Goal: Task Accomplishment & Management: Use online tool/utility

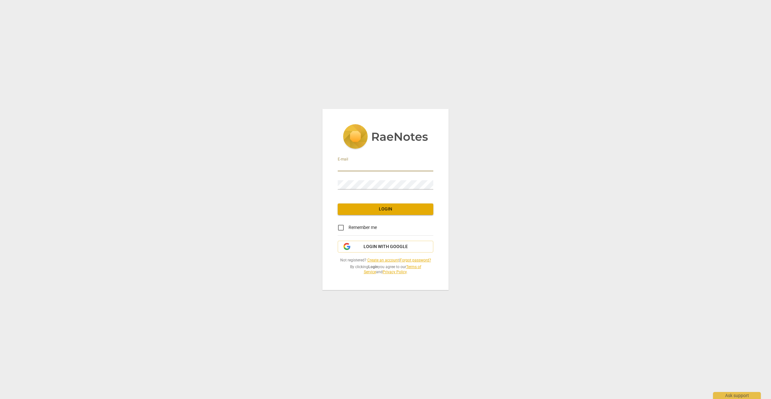
type input "[EMAIL_ADDRESS][DOMAIN_NAME]"
click at [374, 209] on span "Login" at bounding box center [385, 209] width 85 height 6
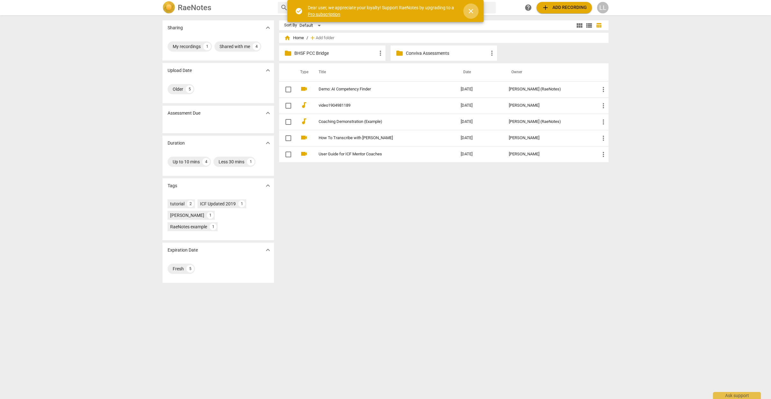
click at [472, 9] on span "close" at bounding box center [471, 11] width 8 height 8
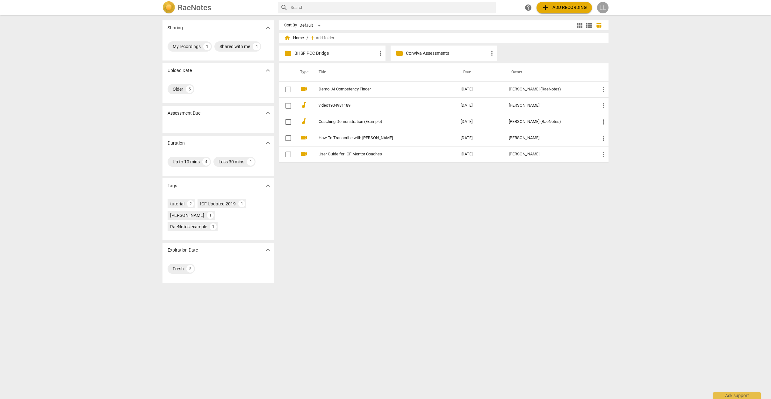
click at [601, 5] on div "LL" at bounding box center [602, 7] width 11 height 11
click at [606, 72] on li "Balance" at bounding box center [621, 77] width 48 height 15
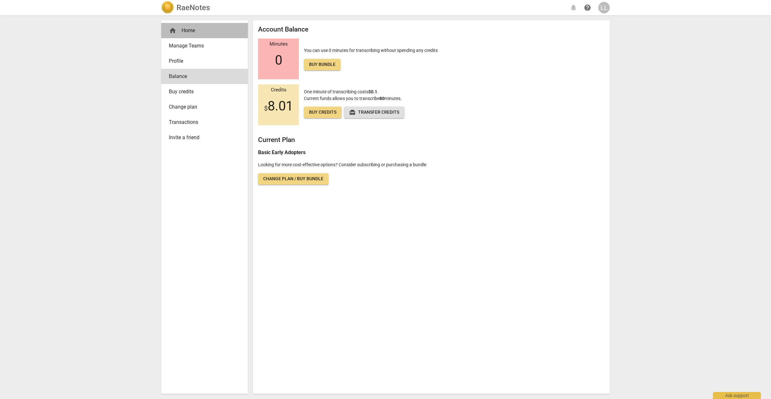
click at [190, 30] on div "home Home" at bounding box center [202, 31] width 66 height 8
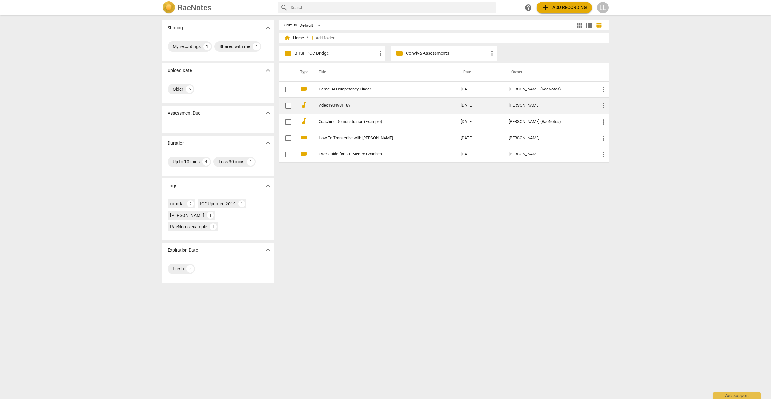
click at [287, 106] on input "checkbox" at bounding box center [287, 106] width 13 height 8
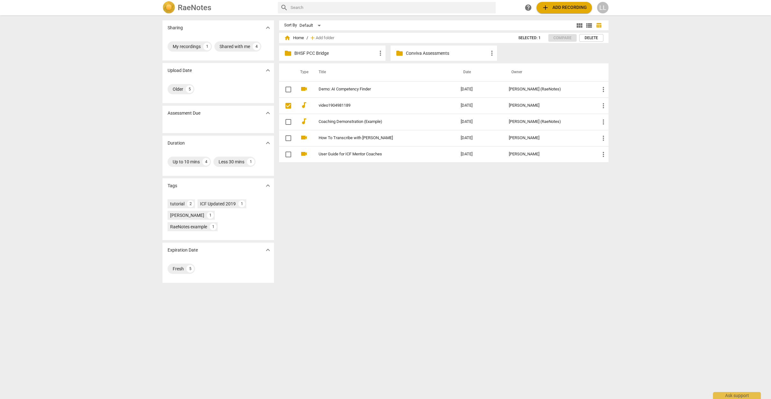
click at [476, 50] on p "Conviva Assessments" at bounding box center [447, 53] width 82 height 7
checkbox input "true"
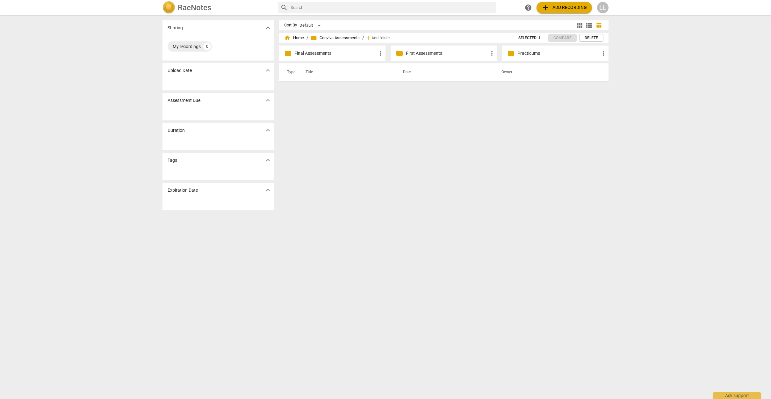
click at [418, 50] on p "First Assessments" at bounding box center [447, 53] width 82 height 7
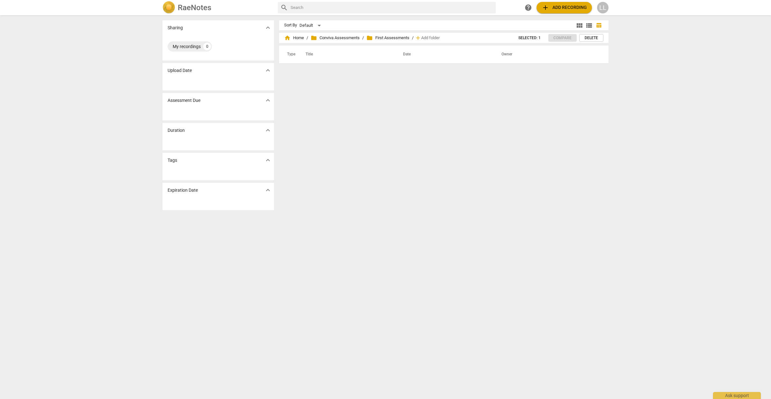
click at [297, 34] on div "home Home / folder Conviva Assessments / folder First Assessments / add Add fol…" at bounding box center [397, 38] width 226 height 10
click at [297, 39] on span "home Home" at bounding box center [294, 38] width 20 height 6
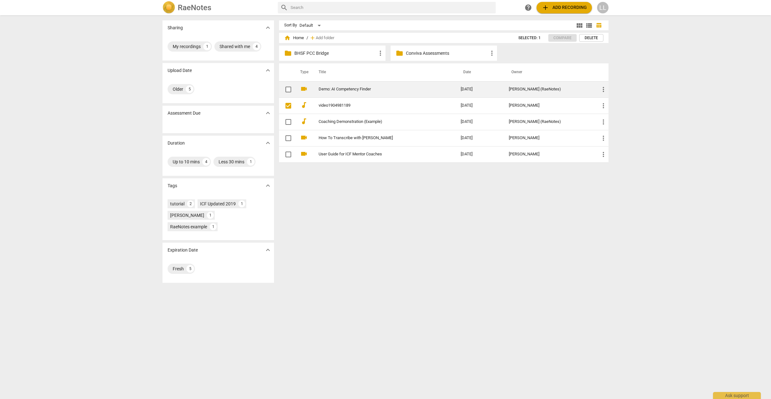
click at [346, 89] on link "Demo: AI Competency Finder" at bounding box center [377, 89] width 119 height 5
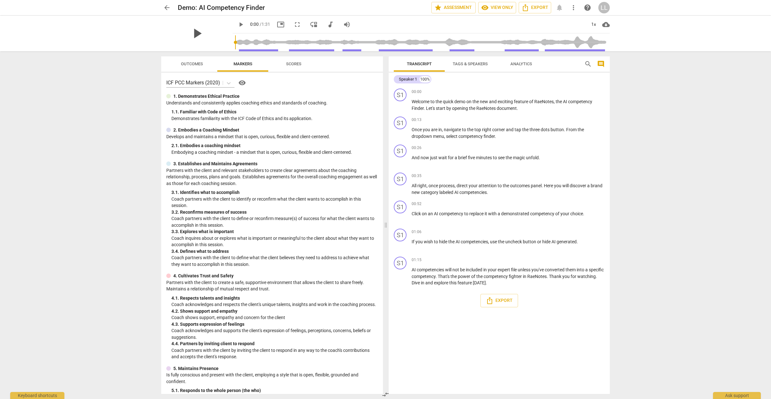
click at [195, 32] on span "play_arrow" at bounding box center [197, 33] width 17 height 17
click at [178, 33] on div "pause" at bounding box center [196, 34] width 71 height 36
type input "66"
click at [167, 4] on span "arrow_back" at bounding box center [167, 8] width 8 height 8
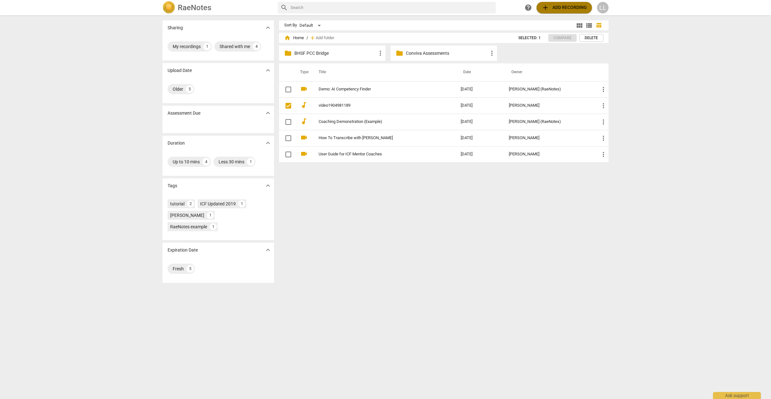
click at [556, 6] on span "add Add recording" at bounding box center [563, 8] width 45 height 8
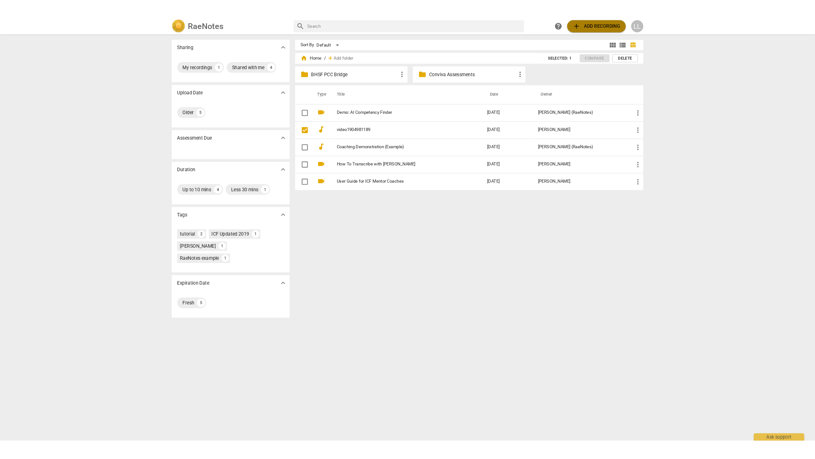
scroll to position [0, 0]
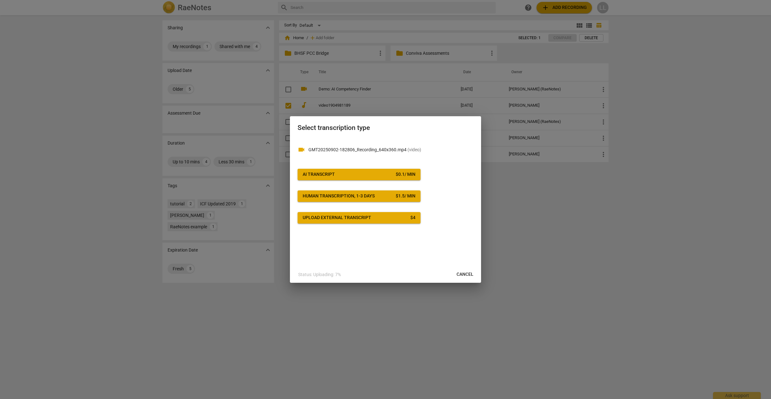
click at [381, 174] on span "AI Transcript $ 0.1 / min" at bounding box center [358, 174] width 113 height 6
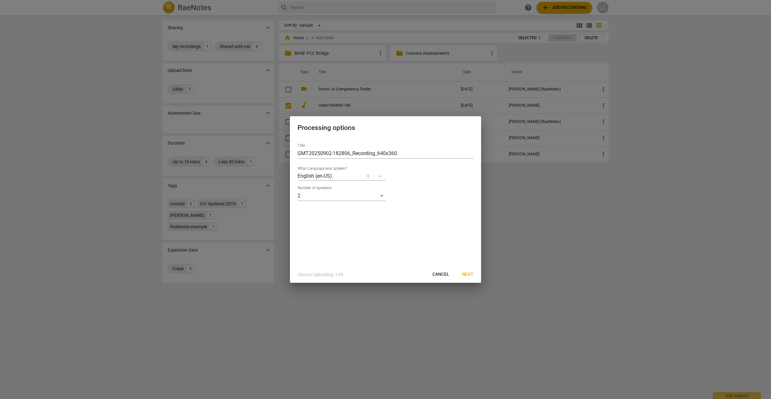
click at [468, 273] on span "Next" at bounding box center [467, 274] width 11 height 6
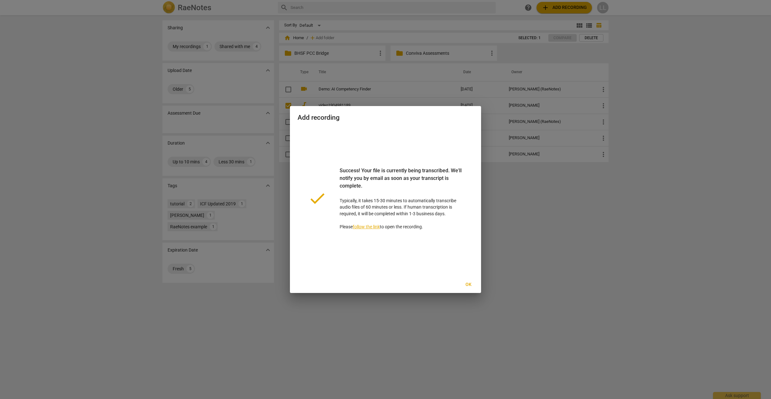
click at [468, 283] on span "Ok" at bounding box center [468, 284] width 10 height 6
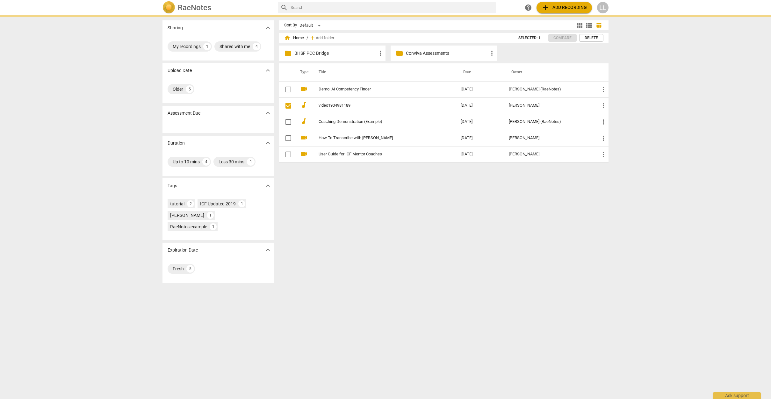
checkbox input "false"
checkbox input "true"
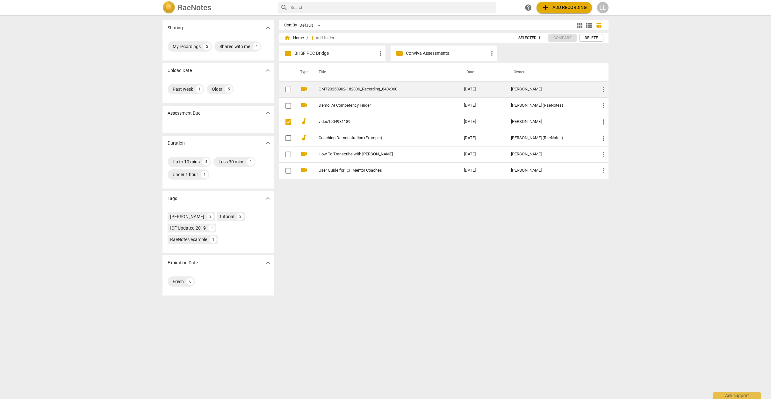
click at [336, 89] on link "GMT20250902-182806_Recording_640x360" at bounding box center [379, 89] width 122 height 5
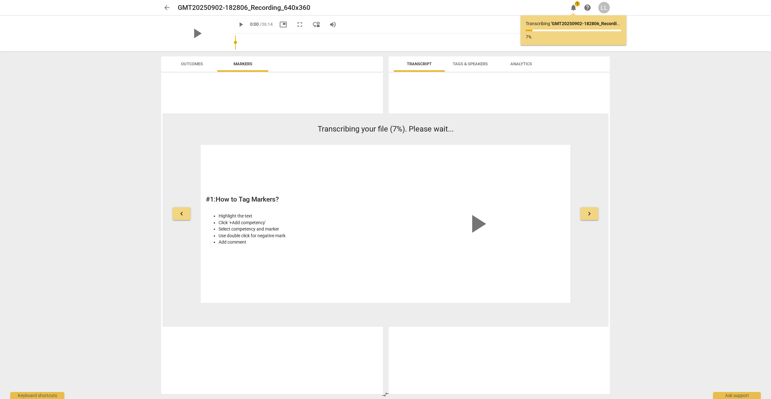
click at [189, 65] on span "Outcomes" at bounding box center [192, 63] width 22 height 5
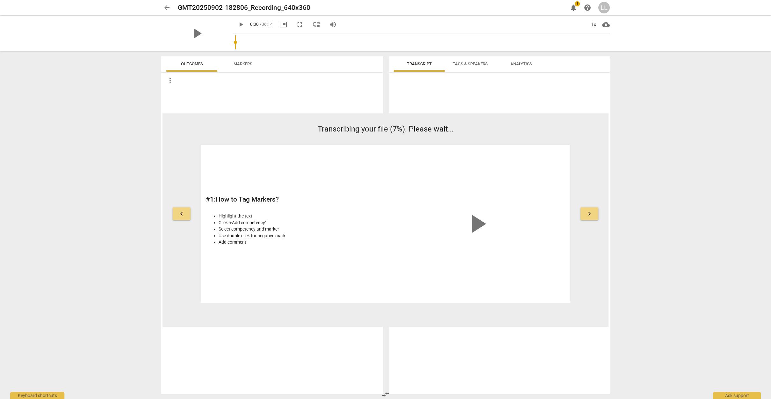
click at [605, 9] on div "LL" at bounding box center [603, 7] width 11 height 11
click at [302, 41] on div at bounding box center [385, 199] width 771 height 399
click at [279, 24] on span "picture_in_picture" at bounding box center [283, 25] width 8 height 8
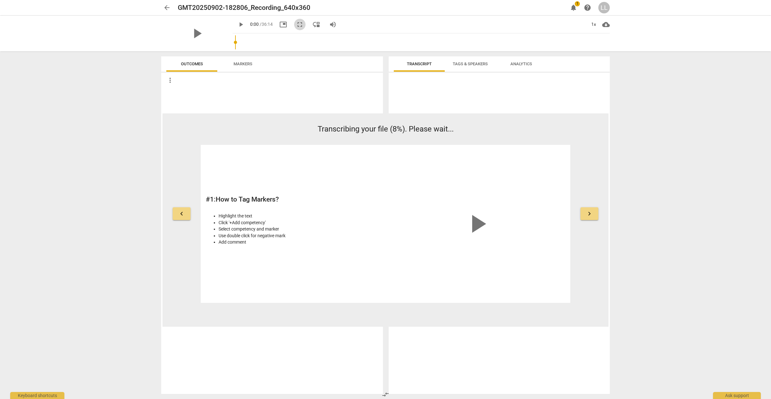
click at [296, 24] on span "fullscreen" at bounding box center [300, 25] width 8 height 8
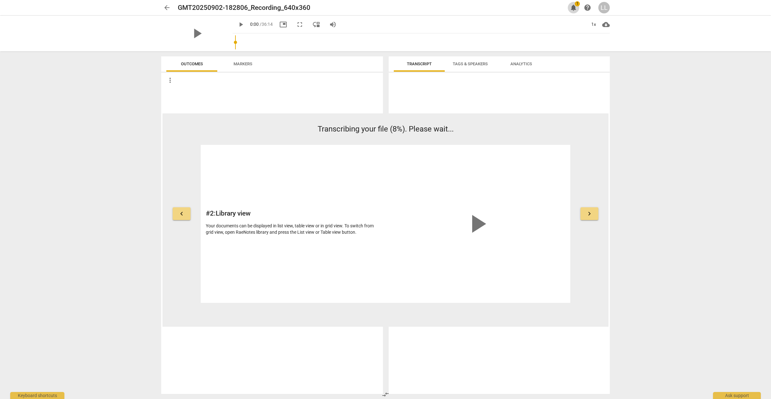
click at [576, 7] on span "notifications" at bounding box center [573, 8] width 8 height 8
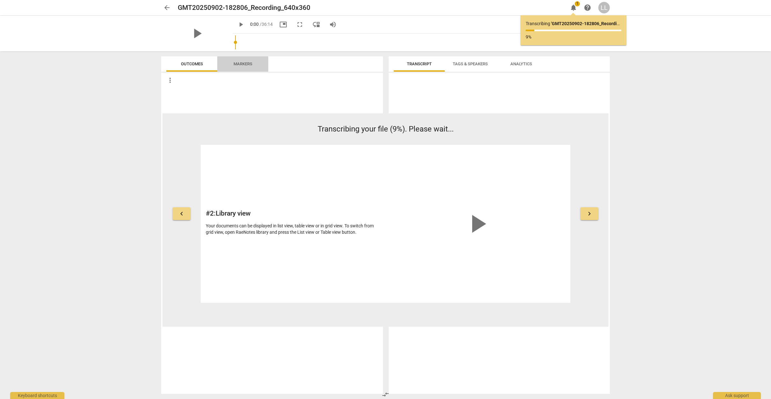
click at [241, 63] on span "Markers" at bounding box center [242, 63] width 19 height 5
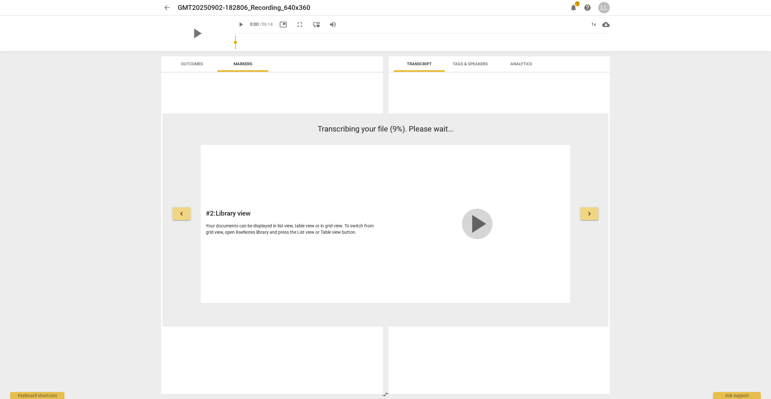
click at [477, 219] on span "play_arrow" at bounding box center [477, 224] width 31 height 31
click at [584, 213] on button "keyboard_arrow_right" at bounding box center [589, 213] width 18 height 13
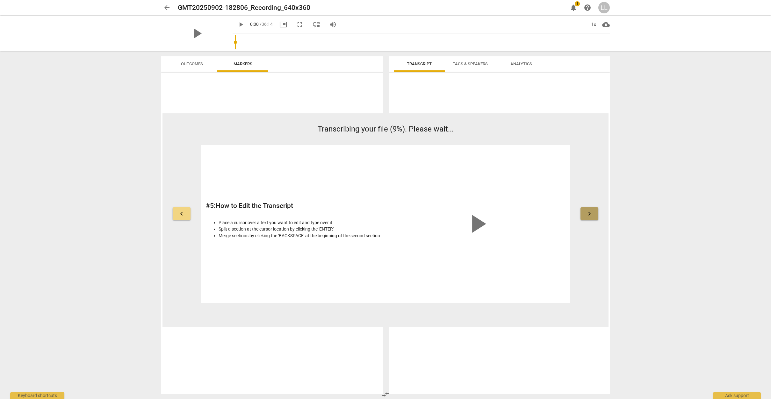
click at [585, 213] on button "keyboard_arrow_right" at bounding box center [589, 213] width 18 height 13
click at [169, 7] on span "arrow_back" at bounding box center [167, 8] width 8 height 8
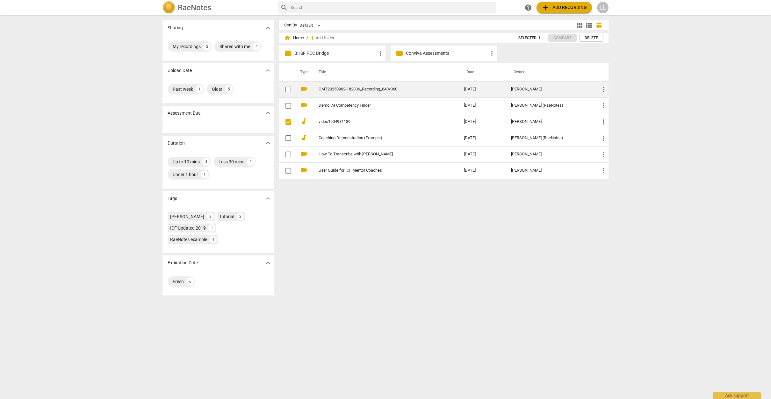
click at [604, 89] on span "more_vert" at bounding box center [603, 90] width 8 height 8
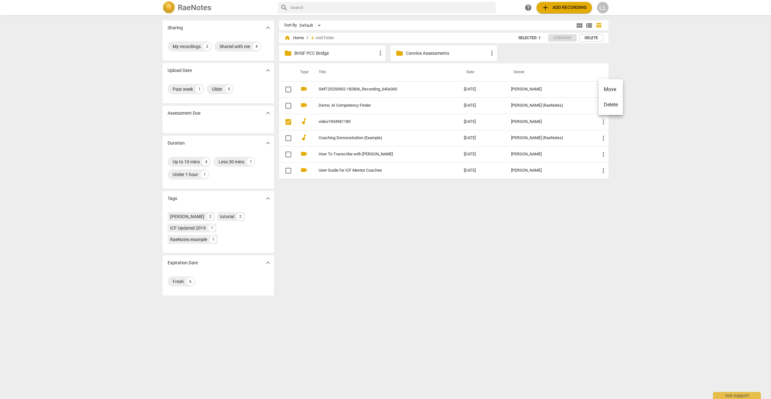
click at [648, 131] on div at bounding box center [385, 199] width 771 height 399
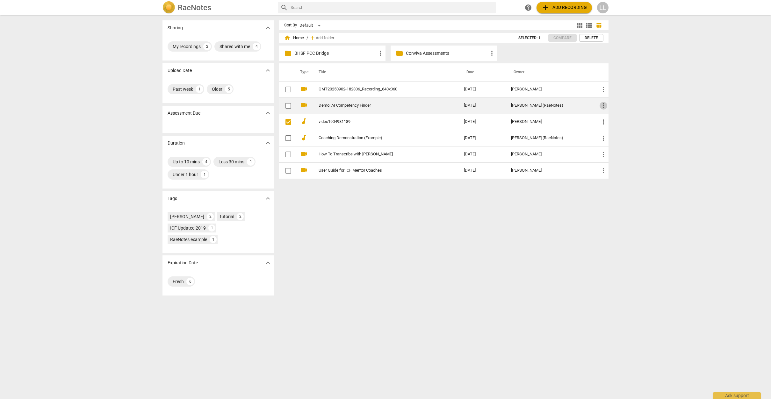
click at [601, 105] on span "more_vert" at bounding box center [603, 106] width 8 height 8
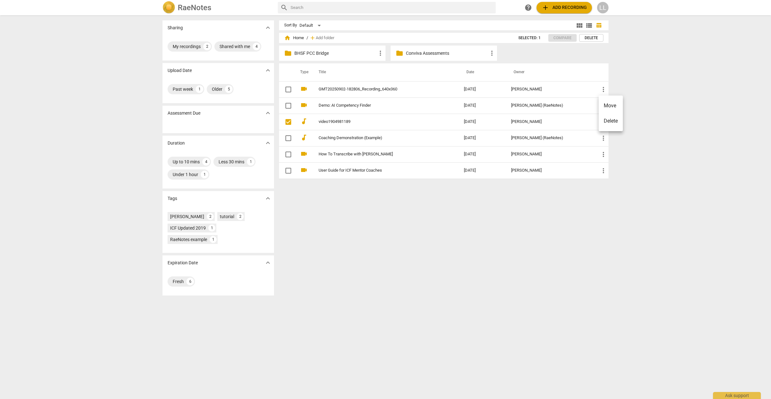
click at [540, 118] on div at bounding box center [385, 199] width 771 height 399
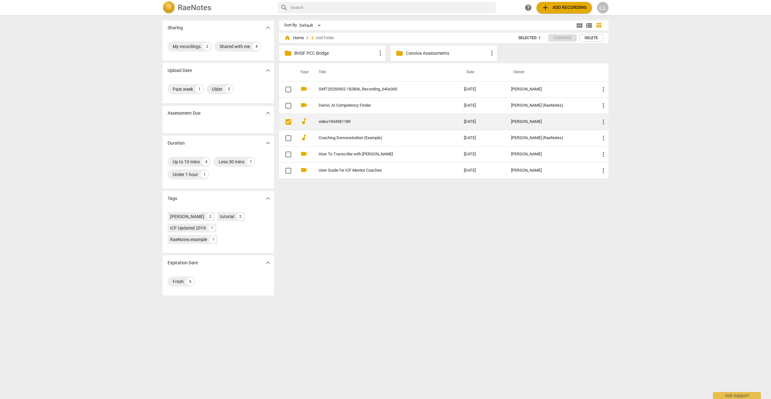
click at [286, 122] on input "checkbox" at bounding box center [287, 122] width 13 height 8
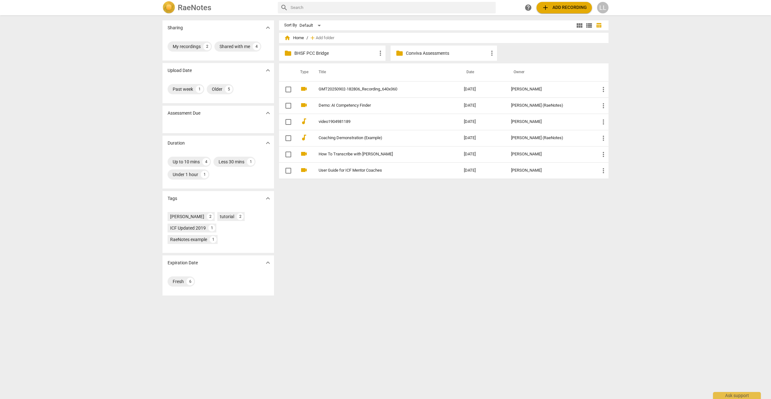
click at [357, 56] on p "BHSF PCC Bridge" at bounding box center [335, 53] width 82 height 7
checkbox input "false"
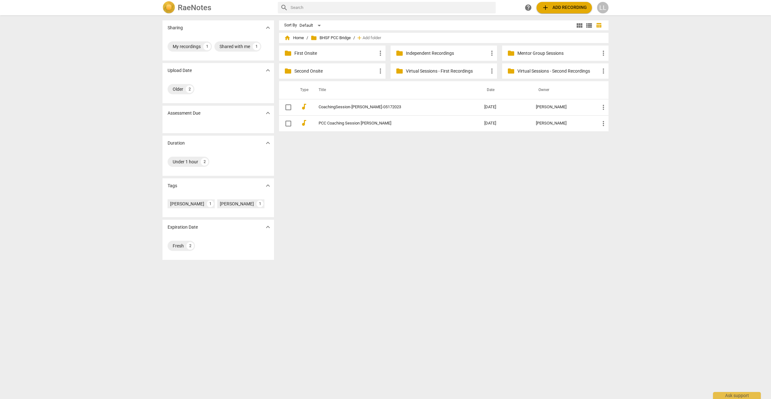
click at [428, 51] on p "Independent Recordings" at bounding box center [447, 53] width 82 height 7
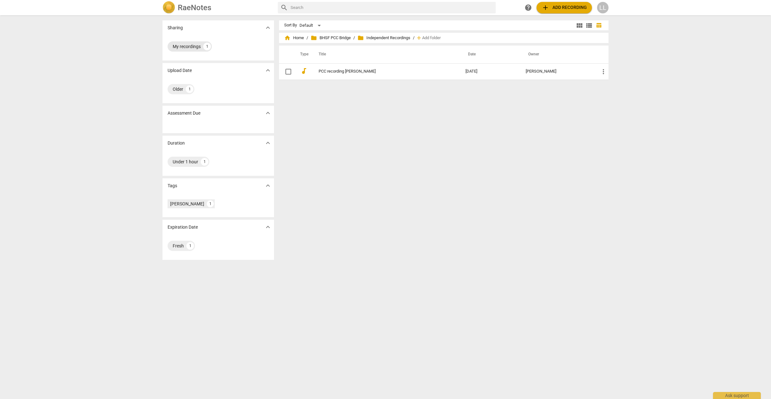
scroll to position [0, 0]
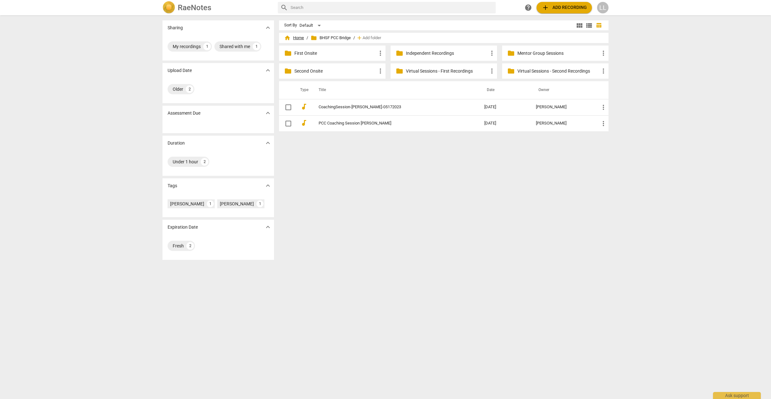
click at [295, 37] on span "home Home" at bounding box center [294, 38] width 20 height 6
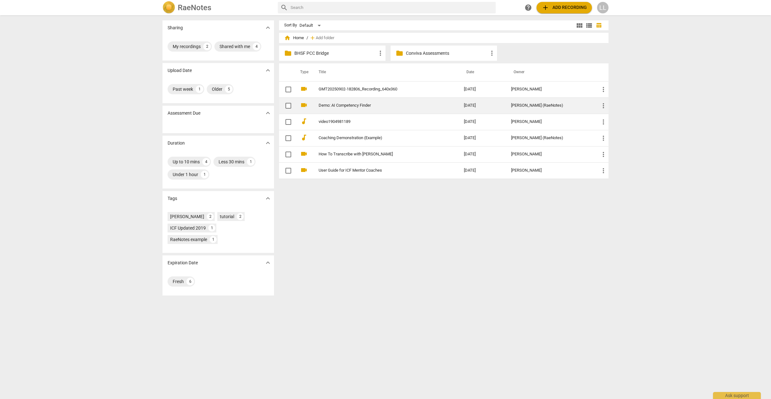
click at [362, 106] on link "Demo: AI Competency Finder" at bounding box center [379, 105] width 122 height 5
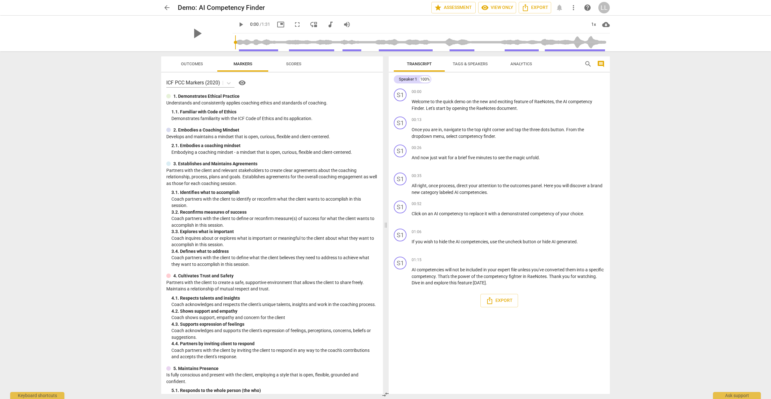
click at [281, 25] on span "picture_in_picture" at bounding box center [281, 25] width 8 height 8
click at [294, 25] on span "fullscreen" at bounding box center [297, 25] width 8 height 8
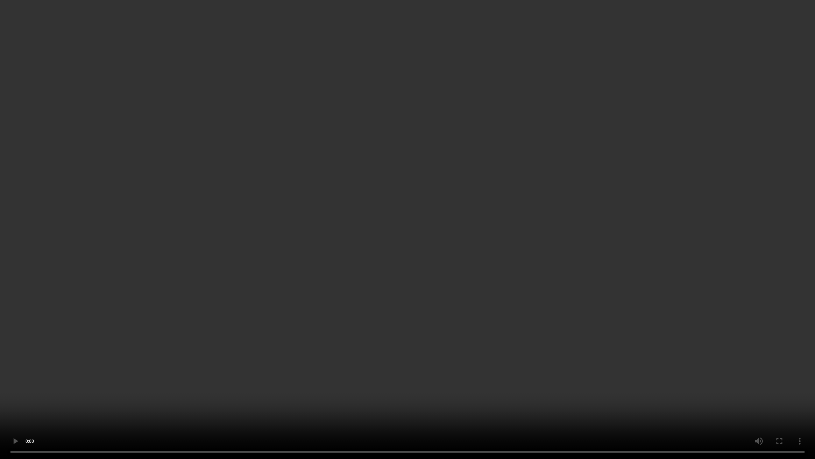
click at [388, 217] on video at bounding box center [407, 229] width 815 height 459
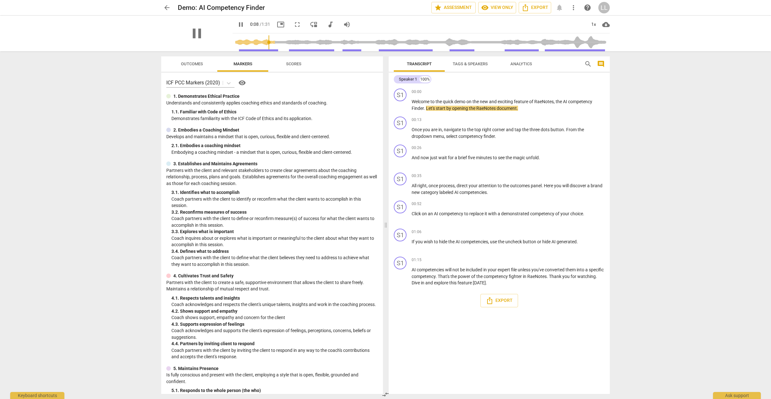
click at [212, 33] on div "pause" at bounding box center [196, 34] width 71 height 36
click at [298, 25] on span "fullscreen" at bounding box center [297, 25] width 8 height 8
type input "91"
click at [166, 10] on span "arrow_back" at bounding box center [167, 8] width 8 height 8
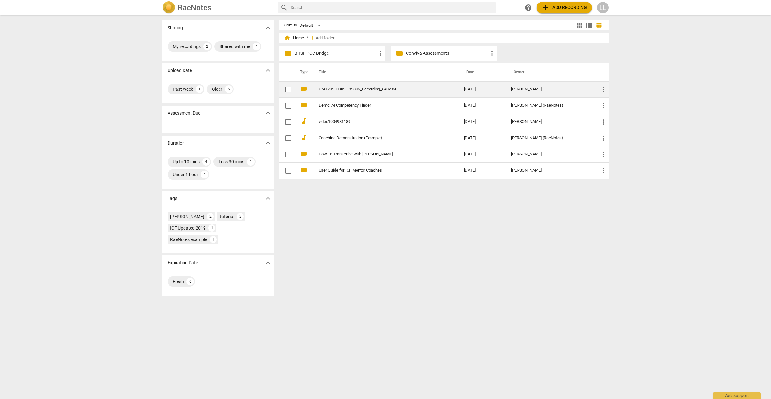
click at [377, 87] on link "GMT20250902-182806_Recording_640x360" at bounding box center [379, 89] width 122 height 5
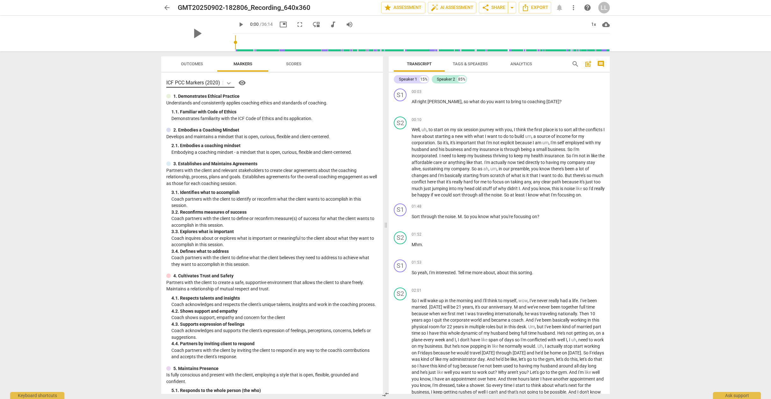
click at [229, 82] on icon at bounding box center [228, 83] width 6 height 6
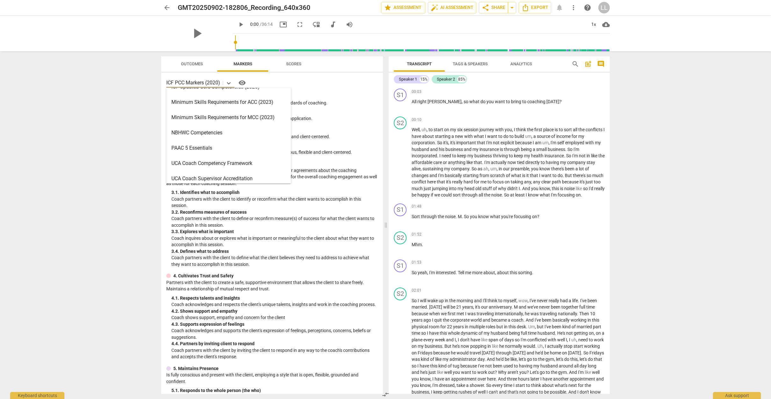
scroll to position [152, 0]
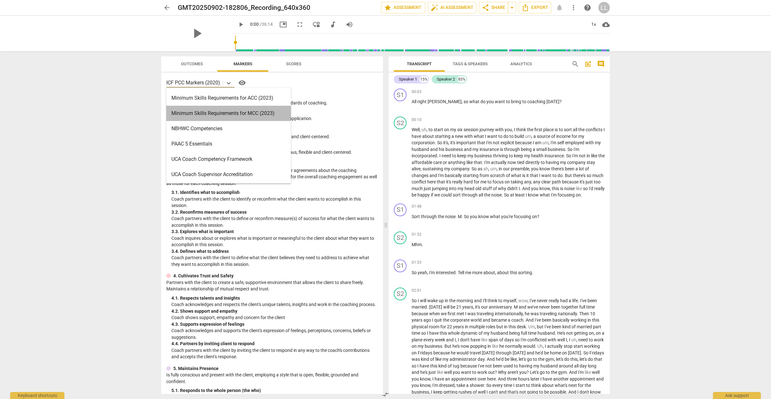
click at [241, 112] on div "Minimum Skills Requirements for MCC (2023)" at bounding box center [228, 113] width 125 height 15
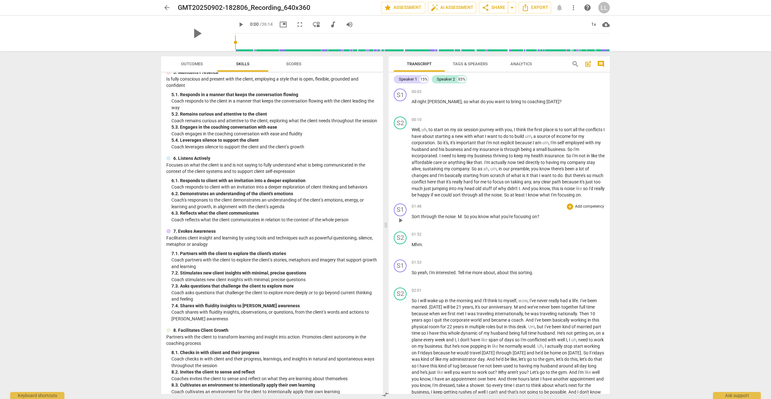
scroll to position [0, 0]
click at [197, 67] on span "Outcomes" at bounding box center [191, 64] width 37 height 9
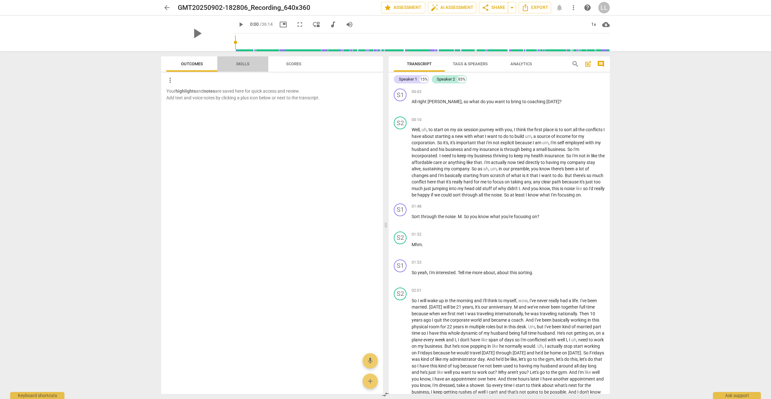
click at [242, 63] on span "Skills" at bounding box center [242, 63] width 13 height 5
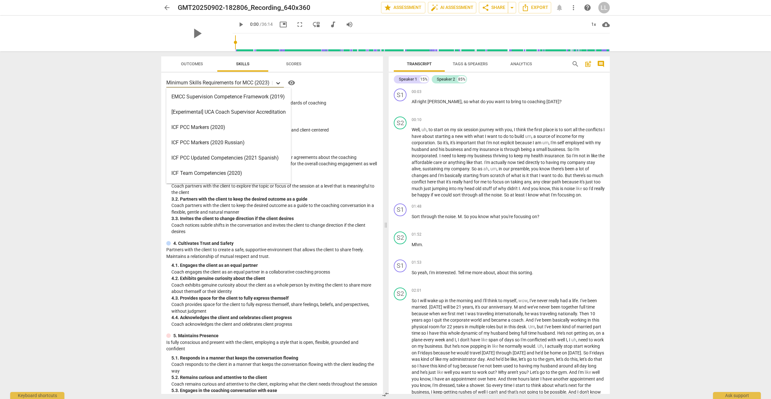
click at [277, 82] on icon at bounding box center [278, 83] width 6 height 6
click at [234, 127] on div "ICF PCC Markers (2020)" at bounding box center [228, 127] width 125 height 15
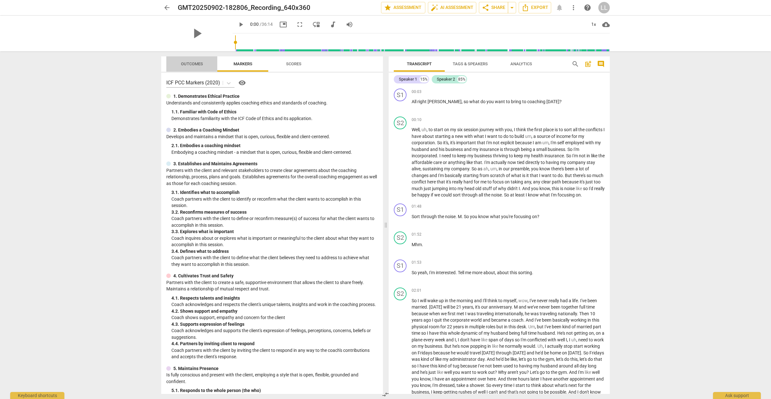
drag, startPoint x: 194, startPoint y: 62, endPoint x: 200, endPoint y: 63, distance: 6.1
click at [194, 62] on span "Outcomes" at bounding box center [192, 63] width 22 height 5
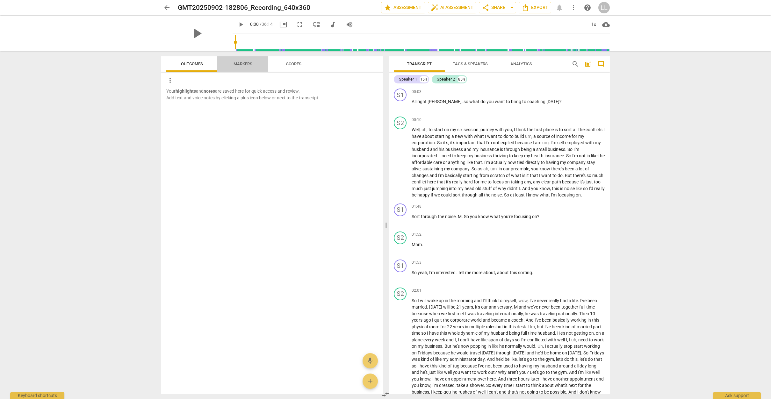
click at [234, 62] on span "Markers" at bounding box center [242, 63] width 19 height 5
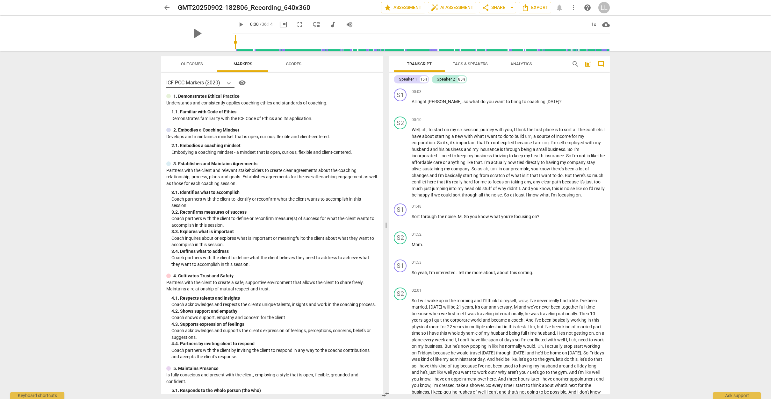
click at [229, 81] on icon at bounding box center [228, 83] width 6 height 6
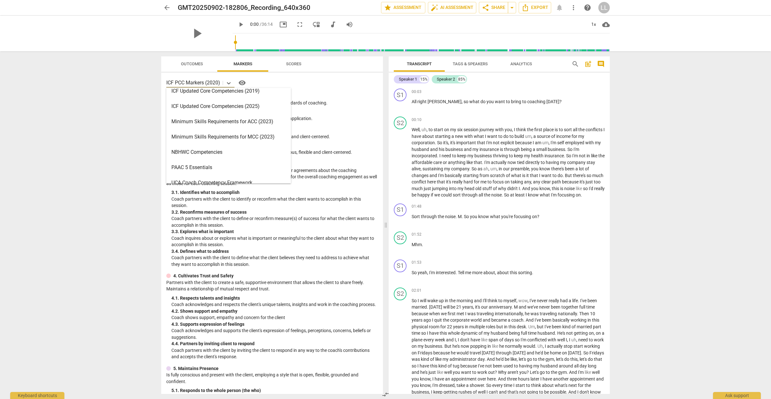
scroll to position [134, 0]
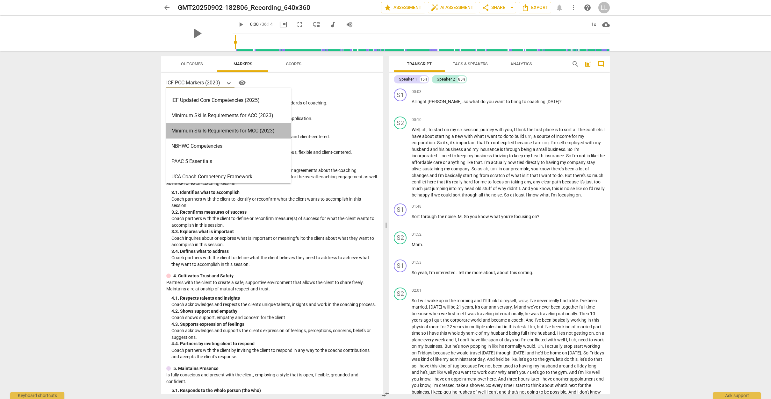
click at [205, 126] on div "Minimum Skills Requirements for MCC (2023)" at bounding box center [228, 130] width 125 height 15
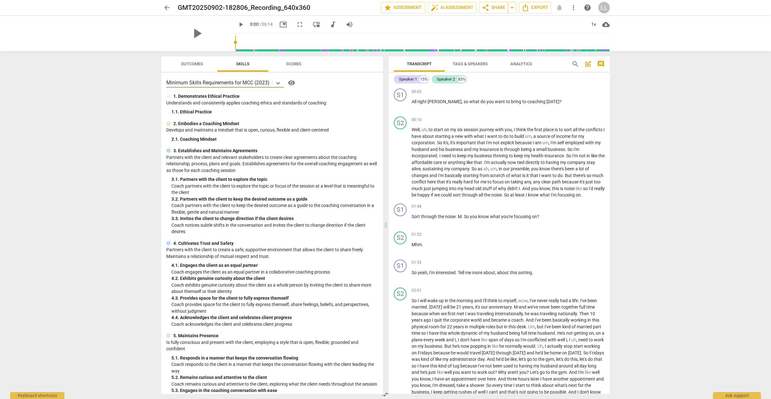
click at [573, 8] on span "more_vert" at bounding box center [573, 8] width 8 height 8
click at [537, 87] on div at bounding box center [385, 199] width 771 height 399
click at [192, 34] on span "play_arrow" at bounding box center [197, 33] width 17 height 17
click at [193, 32] on span "pause" at bounding box center [197, 33] width 17 height 17
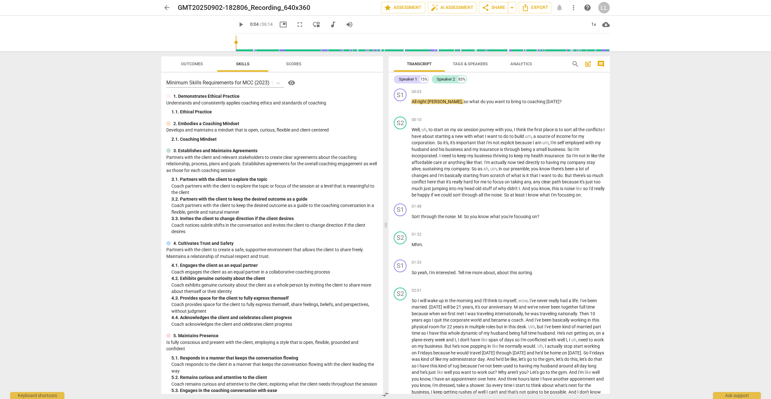
click at [237, 22] on span "play_arrow" at bounding box center [241, 25] width 8 height 8
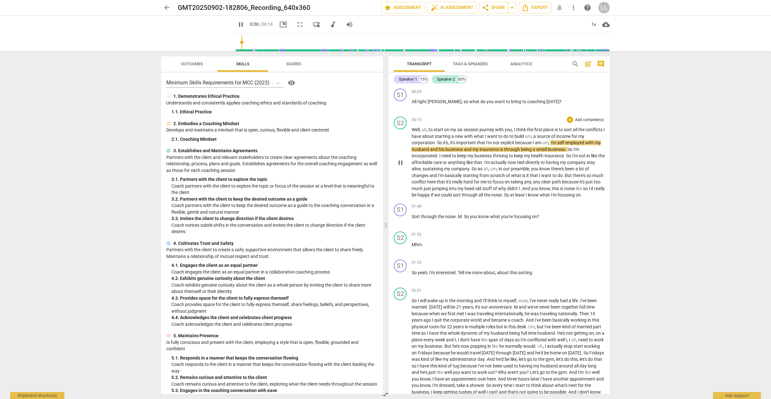
drag, startPoint x: 450, startPoint y: 143, endPoint x: 443, endPoint y: 143, distance: 6.4
click at [449, 143] on p "Well , uh , to start on my six session journey with you , I think the first pla…" at bounding box center [507, 162] width 193 height 72
click at [443, 142] on span "So" at bounding box center [440, 142] width 6 height 5
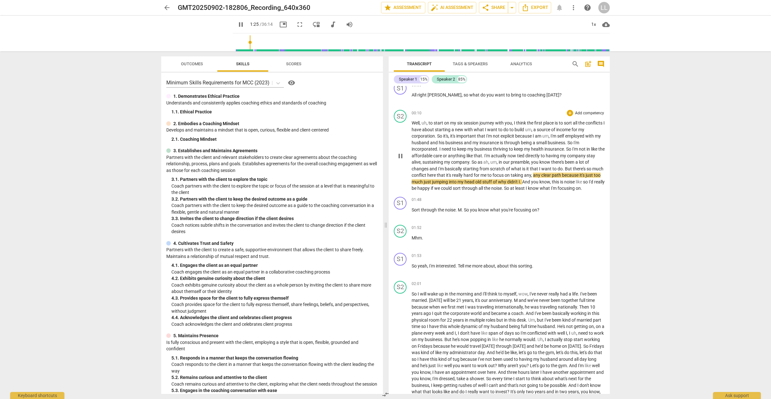
drag, startPoint x: 399, startPoint y: 159, endPoint x: 392, endPoint y: 164, distance: 8.9
click at [399, 159] on span "pause" at bounding box center [400, 156] width 8 height 8
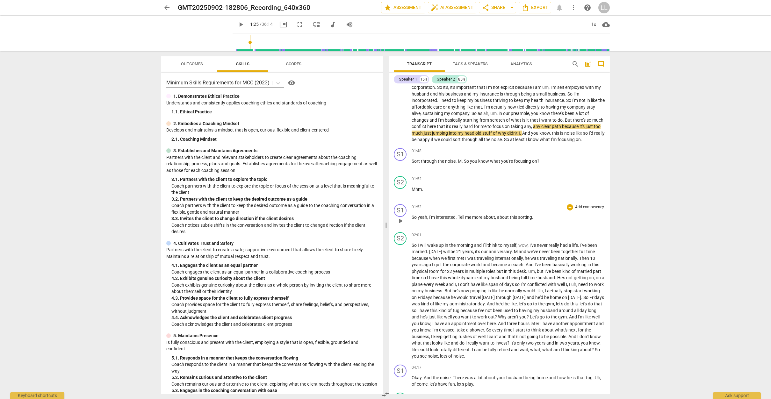
scroll to position [42, 0]
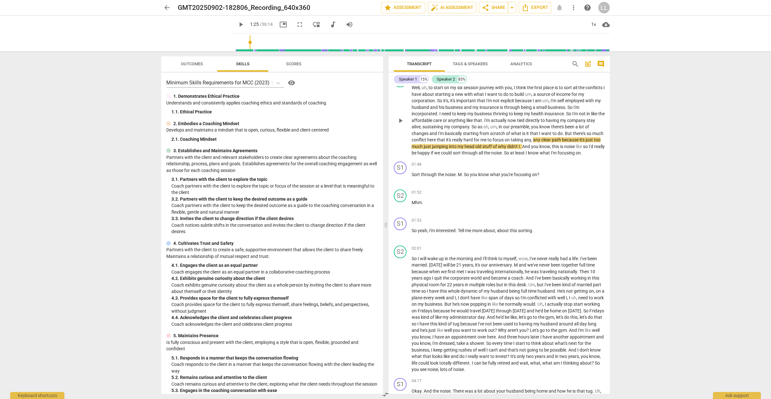
click at [455, 132] on span "basically" at bounding box center [454, 133] width 18 height 5
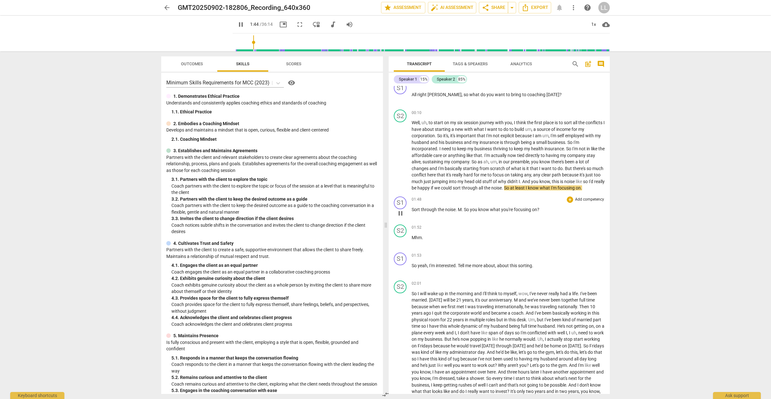
scroll to position [7, 0]
click at [467, 229] on div "01:52 + Add competency keyboard_arrow_right" at bounding box center [507, 228] width 193 height 6
click at [402, 217] on span "pause" at bounding box center [400, 214] width 8 height 8
type input "113"
drag, startPoint x: 412, startPoint y: 214, endPoint x: 550, endPoint y: 212, distance: 137.6
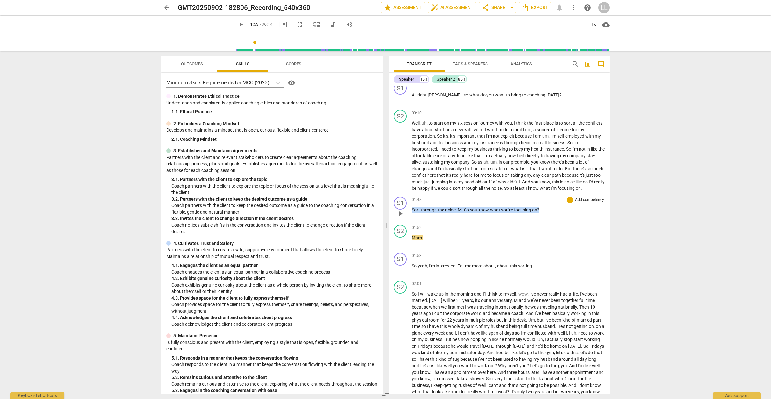
click at [552, 213] on p "Sort through the noise . M . So you know what you're focusing on ?" at bounding box center [507, 210] width 193 height 7
click at [554, 207] on icon "button" at bounding box center [554, 206] width 6 height 8
drag, startPoint x: 412, startPoint y: 215, endPoint x: 533, endPoint y: 215, distance: 120.7
click at [540, 213] on p "Sort through the noise . M . So you know what you're focusing on ?" at bounding box center [507, 210] width 193 height 7
click at [555, 206] on icon "button" at bounding box center [554, 206] width 6 height 8
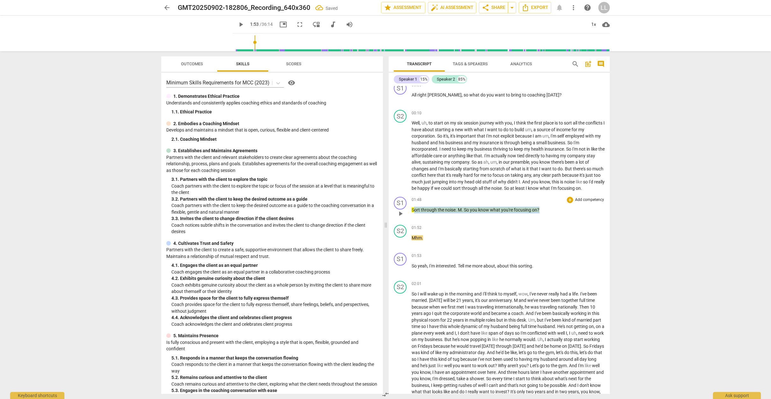
drag, startPoint x: 420, startPoint y: 214, endPoint x: 545, endPoint y: 212, distance: 125.2
click at [545, 212] on p "Sort through the noise . M . So you know what you're focusing on ?" at bounding box center [507, 210] width 193 height 7
click at [560, 205] on span "keyboard_arrow_down" at bounding box center [560, 206] width 8 height 8
click at [568, 238] on div "No color" at bounding box center [583, 240] width 46 height 7
drag, startPoint x: 412, startPoint y: 216, endPoint x: 556, endPoint y: 213, distance: 144.0
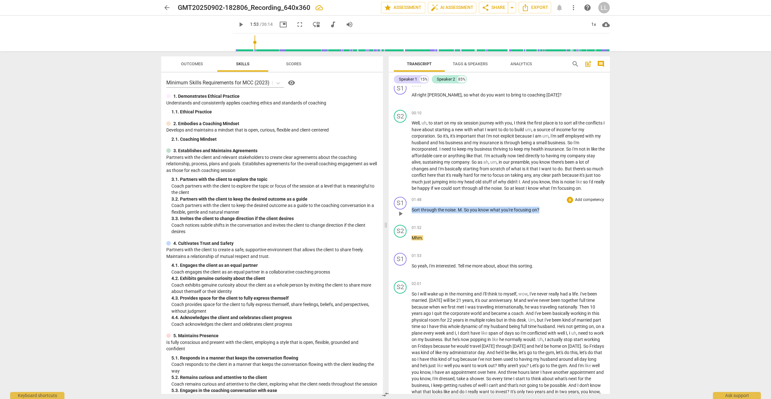
click at [557, 213] on p "Sort through the noise . M . So you know what you're focusing on ?" at bounding box center [507, 210] width 193 height 7
click at [588, 63] on span "post_add" at bounding box center [588, 64] width 8 height 8
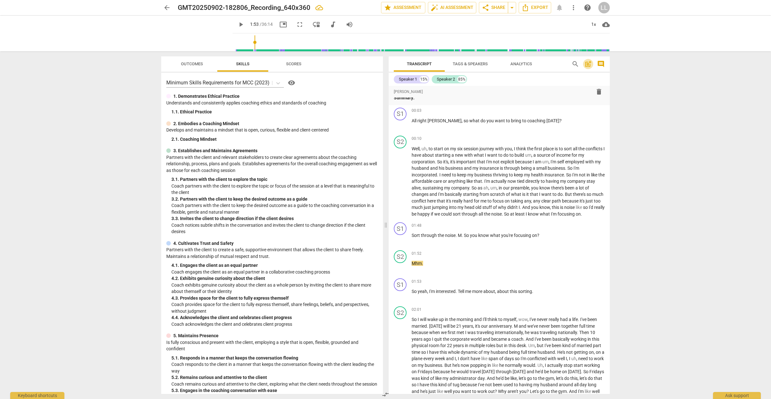
click at [588, 65] on span "post_add" at bounding box center [588, 64] width 8 height 8
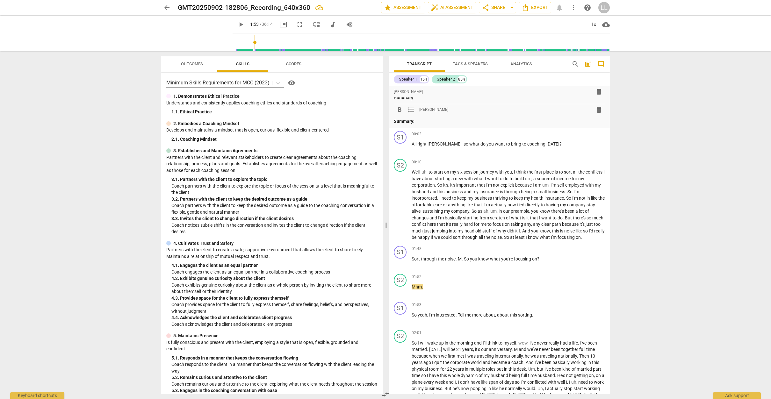
click at [602, 62] on span "comment" at bounding box center [601, 64] width 8 height 8
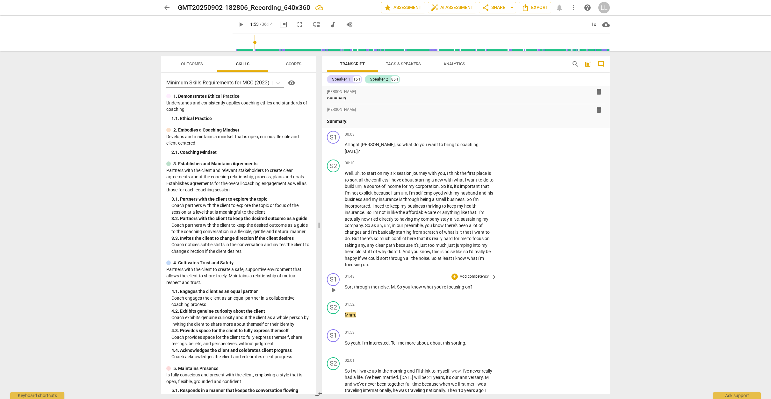
click at [492, 273] on span "keyboard_arrow_right" at bounding box center [494, 277] width 8 height 8
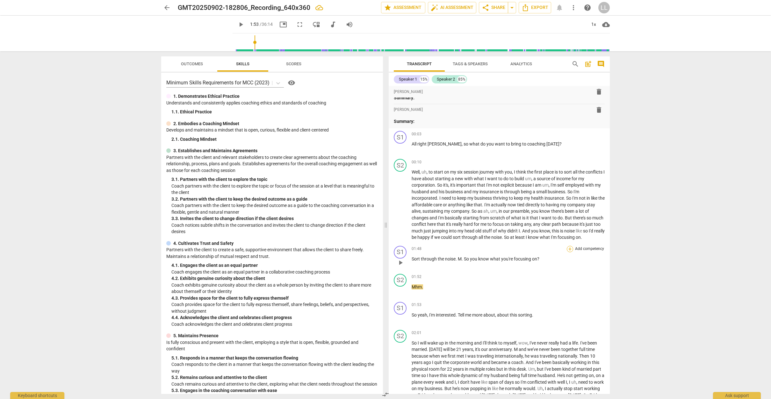
click at [569, 252] on div "+" at bounding box center [569, 249] width 6 height 6
click at [617, 298] on b "Note" at bounding box center [615, 298] width 8 height 8
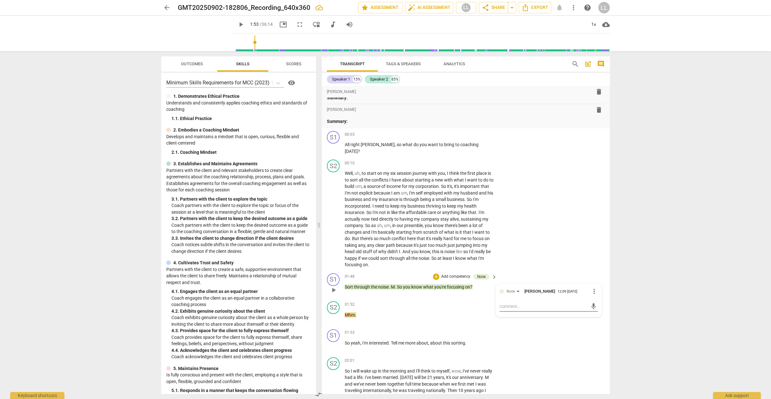
type textarea "Y"
type textarea "Yo"
type textarea "You"
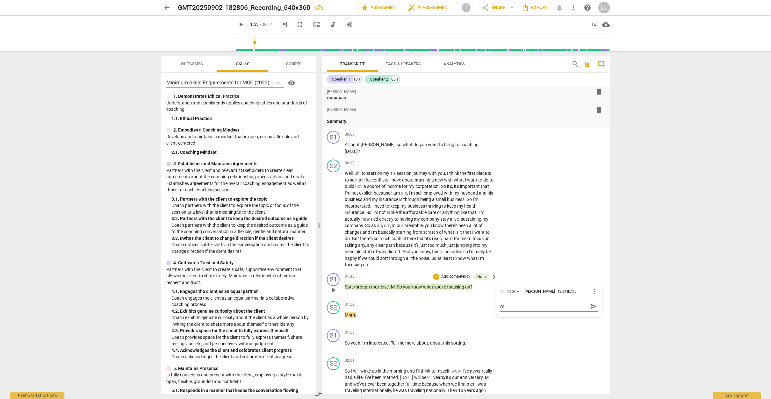
type textarea "You"
type textarea "You c"
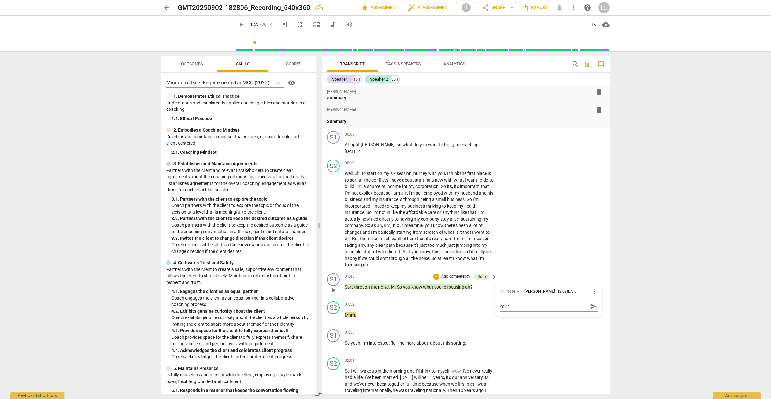
type textarea "You co"
type textarea "You cou"
type textarea "You coul"
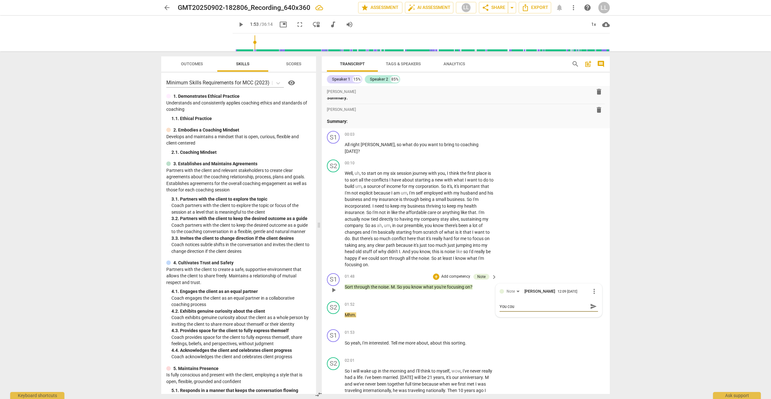
type textarea "You coul"
type textarea "You could"
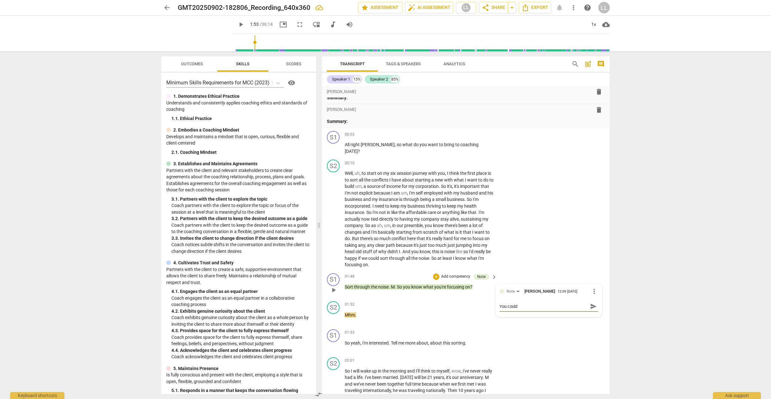
type textarea "You could a"
type textarea "You could al"
type textarea "You could als"
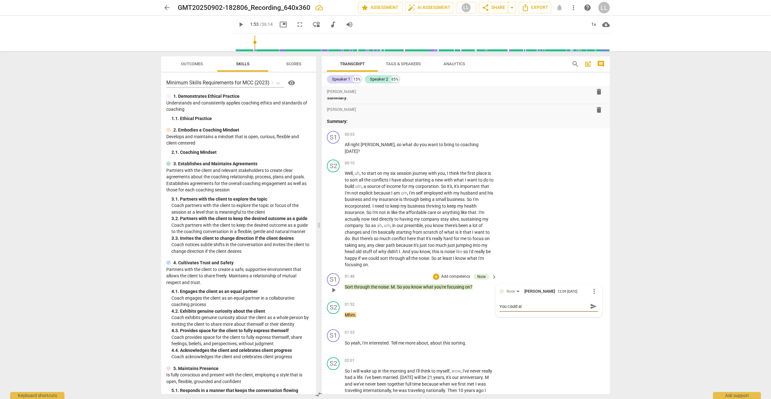
type textarea "You could als"
type textarea "You could also"
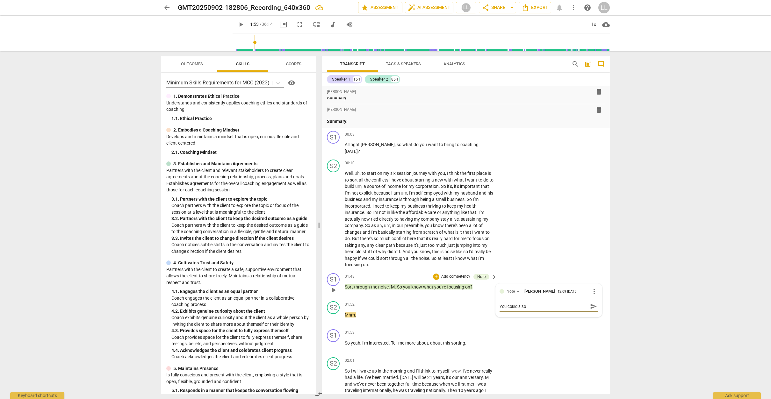
type textarea "You could also b"
type textarea "You could also br"
type textarea "You could also bri"
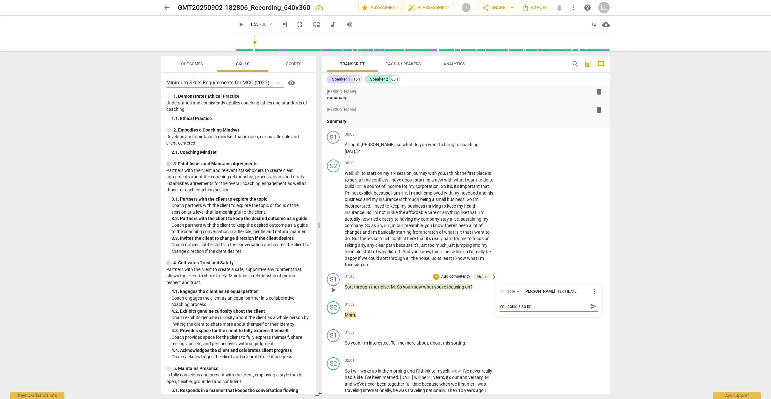
type textarea "You could also bri"
type textarea "You could also brin"
type textarea "You could also bring"
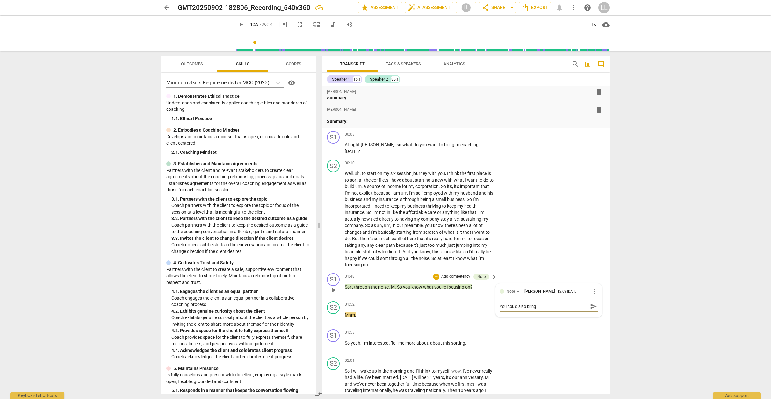
type textarea "You could also bring"
type textarea "You could also bring i"
type textarea "You could also bring in"
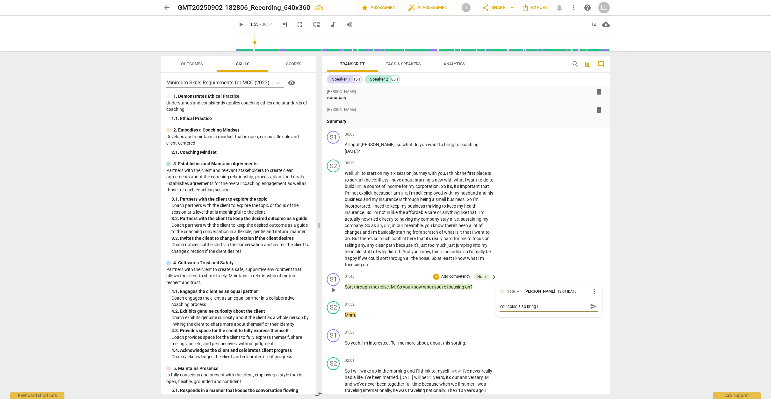
type textarea "You could also bring in"
type textarea "You could also bring in ("
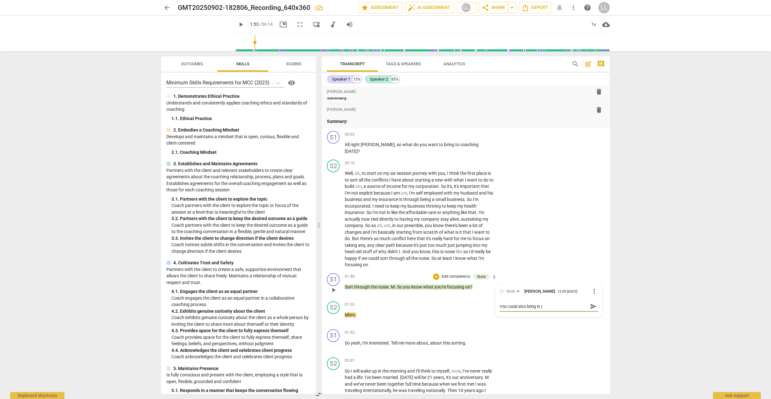
type textarea "You could also bring in (a"
type textarea "You could also bring in (an"
type textarea "You could also bring in (and"
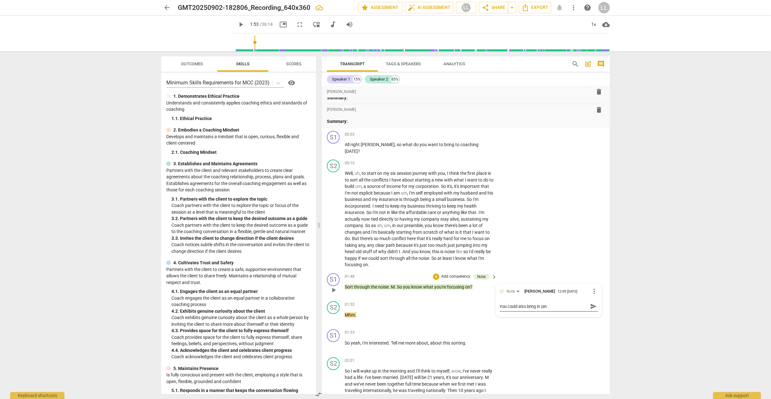
type textarea "You could also bring in (and"
type textarea "You could also bring in (and m"
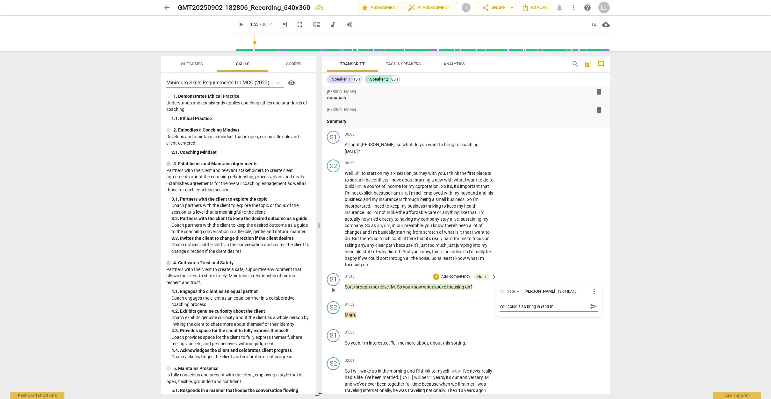
type textarea "You could also bring in (and ma"
type textarea "You could also bring in (and may"
type textarea "You could also bring in (and mayb"
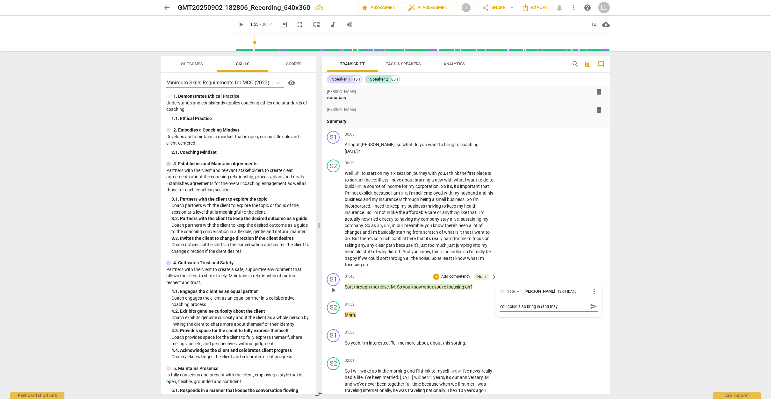
type textarea "You could also bring in (and mayb"
type textarea "You could also bring in (and maybe"
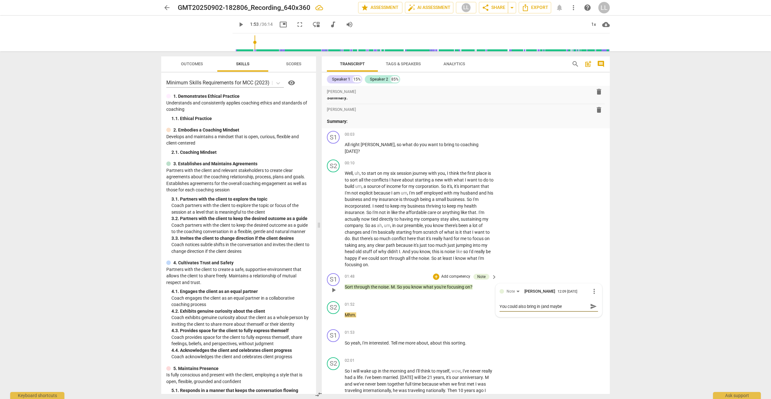
type textarea "You could also bring in (and maybe e"
type textarea "You could also bring in (and maybe ex"
type textarea "You could also bring in (and maybe exp"
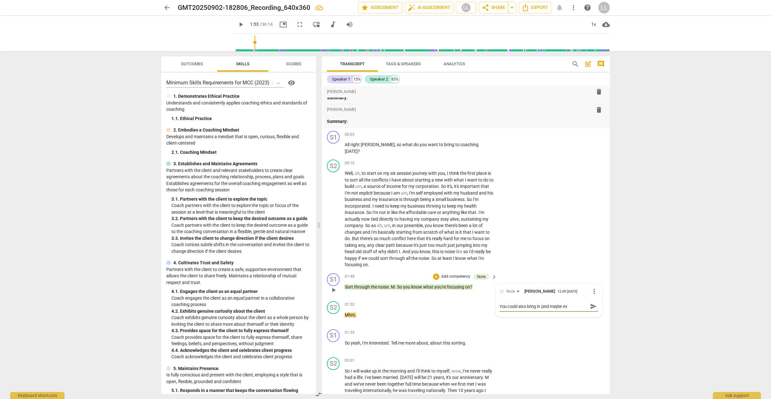
type textarea "You could also bring in (and maybe exp"
type textarea "You could also bring in (and maybe expl"
type textarea "You could also bring in (and maybe explo"
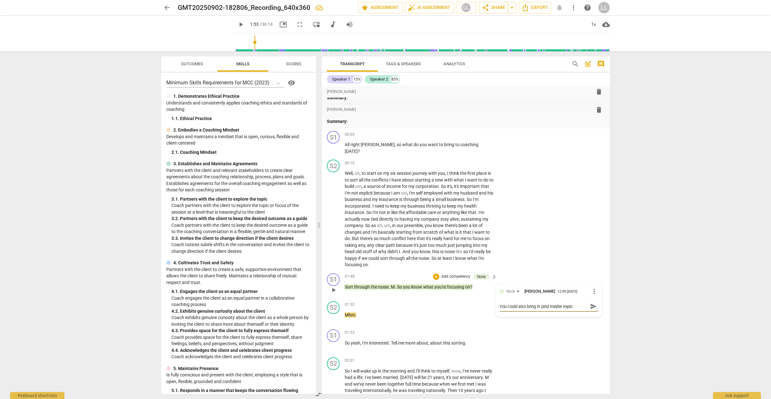
type textarea "You could also bring in (and maybe explor"
type textarea "You could also bring in (and maybe explore"
type textarea "You could also bring in (and maybe explore)"
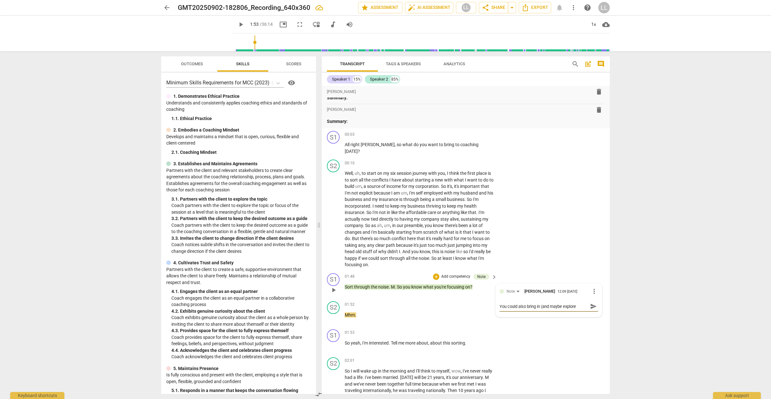
type textarea "You could also bring in (and maybe explore)"
type textarea "You could also bring in (and maybe explore) h"
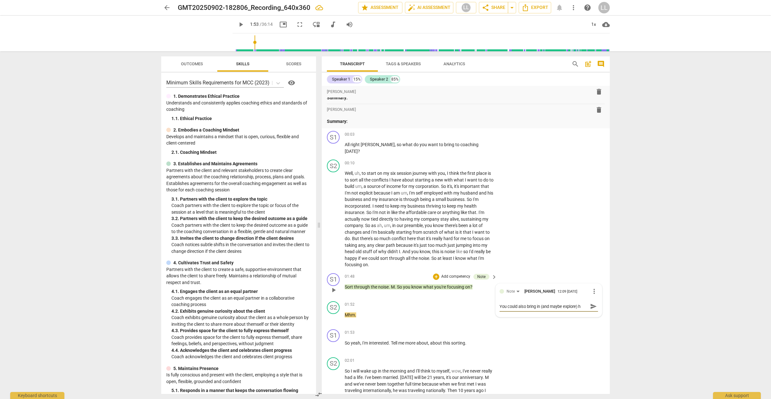
type textarea "You could also bring in (and maybe explore) he"
type textarea "You could also bring in (and maybe explore) her"
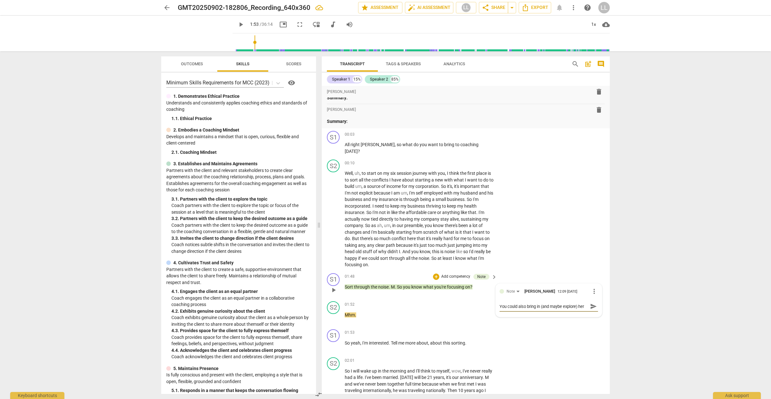
type textarea "You could also bring in (and maybe explore) her"
type textarea "You could also bring in (and maybe explore) her s"
type textarea "You could also bring in (and maybe explore) her st"
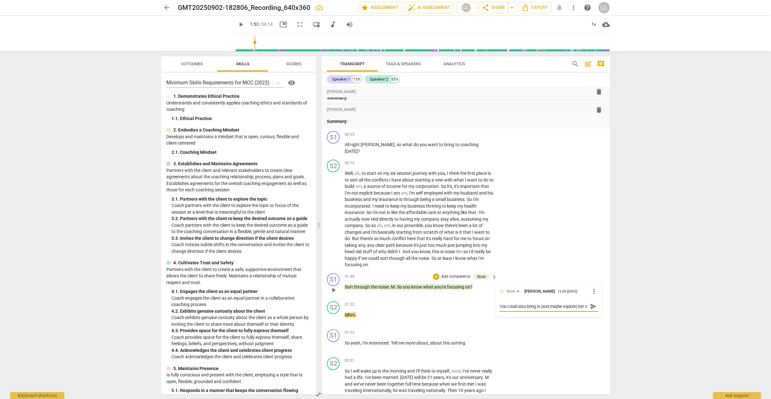
type textarea "You could also bring in (and maybe explore) her st"
type textarea "You could also bring in (and maybe explore) her sta"
type textarea "You could also bring in (and maybe explore) her stat"
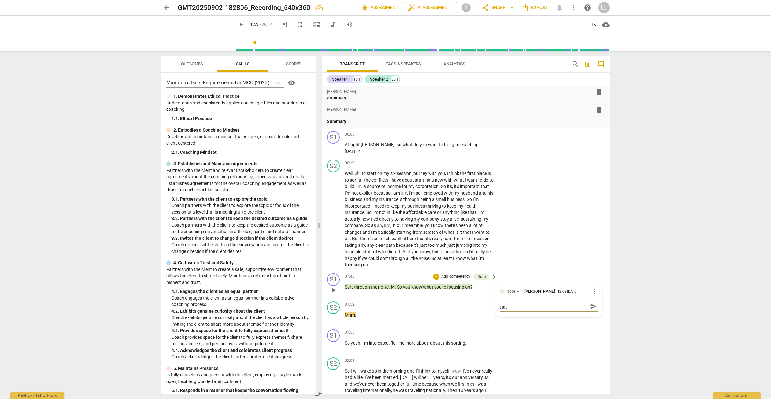
type textarea "You could also bring in (and maybe explore) her state"
type textarea "You could also bring in (and maybe explore) her statem"
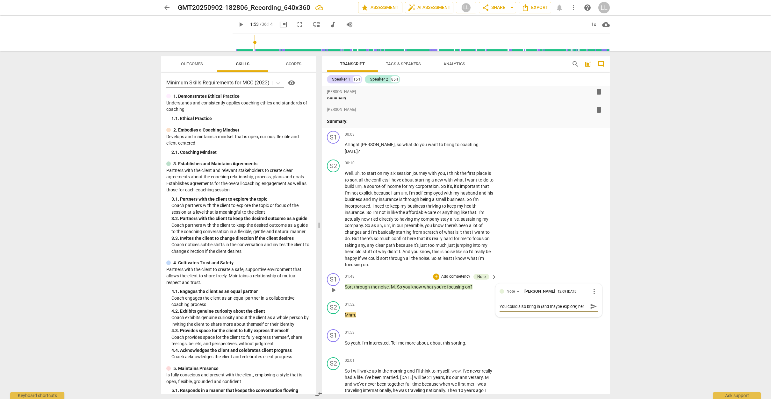
type textarea "You could also bring in (and maybe explore) her stateme"
type textarea "You could also bring in (and maybe explore) her statemen"
type textarea "You could also bring in (and maybe explore) her statement"
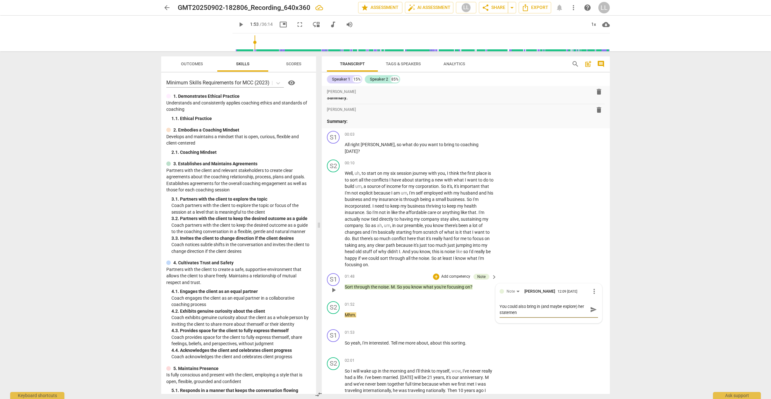
type textarea "You could also bring in (and maybe explore) her statement"
type textarea "You could also bring in (and maybe explore) her statement a"
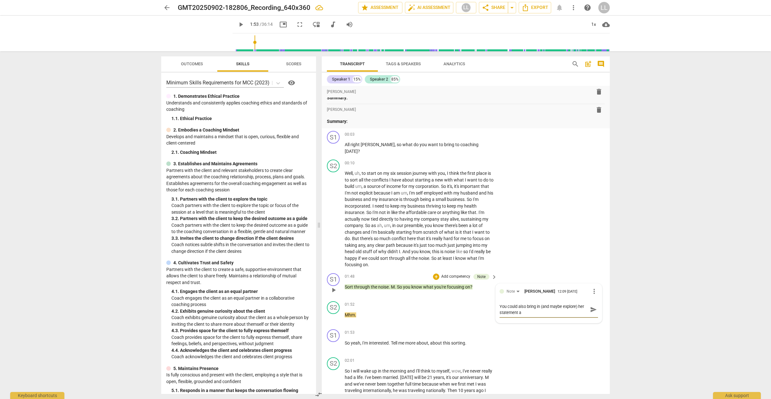
type textarea "You could also bring in (and maybe explore) her statement"
type textarea "You could also bring in (and maybe explore) her statemen"
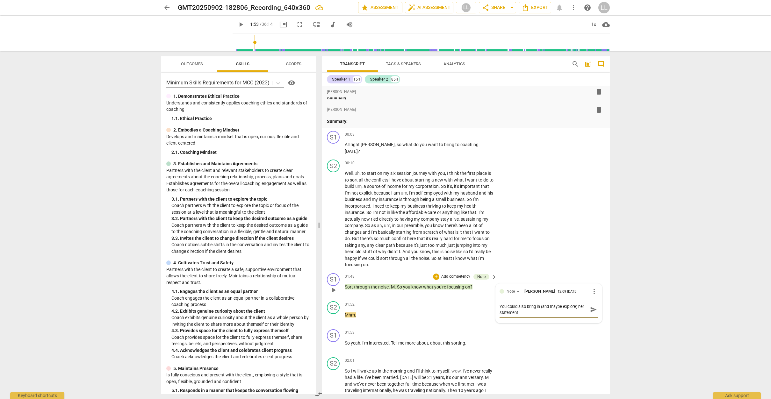
type textarea "You could also bring in (and maybe explore) her statemen"
type textarea "You could also bring in (and maybe explore) her stateme"
type textarea "You could also bring in (and maybe explore) her statem"
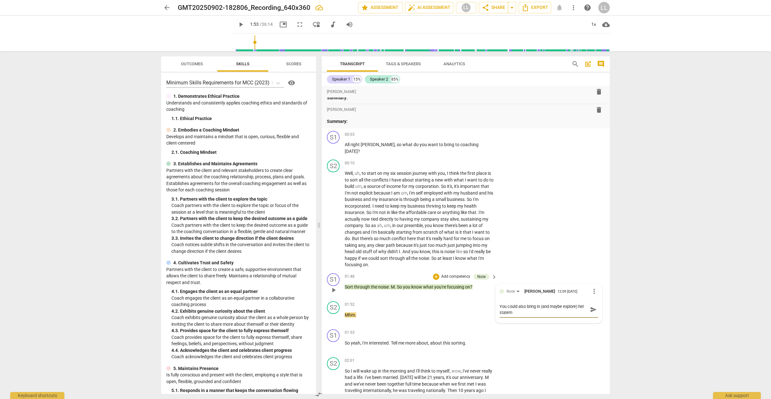
type textarea "You could also bring in (and maybe explore) her state"
type textarea "You could also bring in (and maybe explore) her stat"
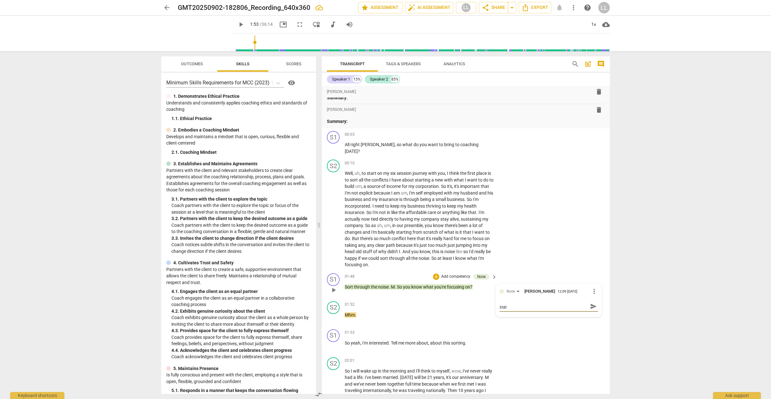
type textarea "You could also bring in (and maybe explore) her sta"
type textarea "You could also bring in (and maybe explore) her st"
type textarea "You could also bring in (and maybe explore) her s"
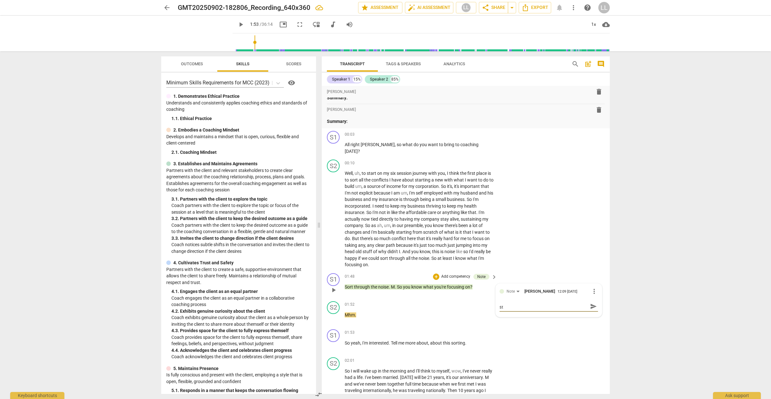
type textarea "You could also bring in (and maybe explore) her s"
type textarea "You could also bring in (and maybe explore) her"
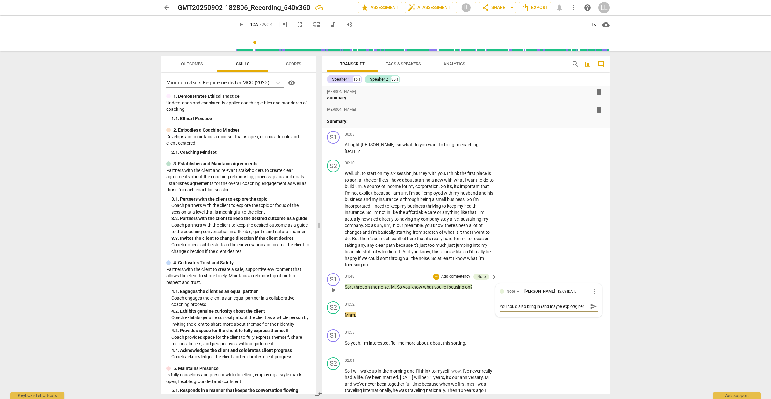
type textarea "You could also bring in (and maybe explore) he"
type textarea "You could also bring in (and maybe explore) h"
type textarea "You could also bring in (and maybe explore)"
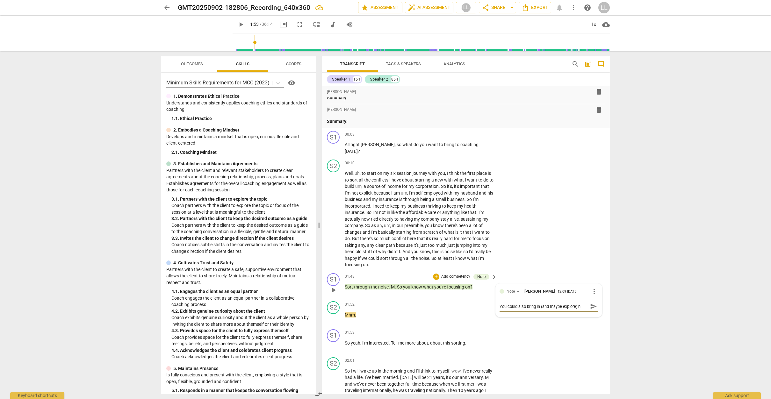
type textarea "You could also bring in (and maybe explore)"
type textarea "You could also bring in (and maybe explore) t"
type textarea "You could also bring in (and maybe explore) th"
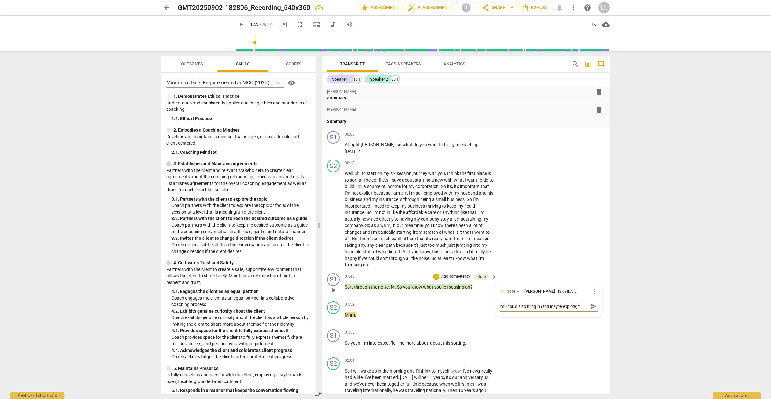
type textarea "You could also bring in (and maybe explore) th"
type textarea "You could also bring in (and maybe explore) the"
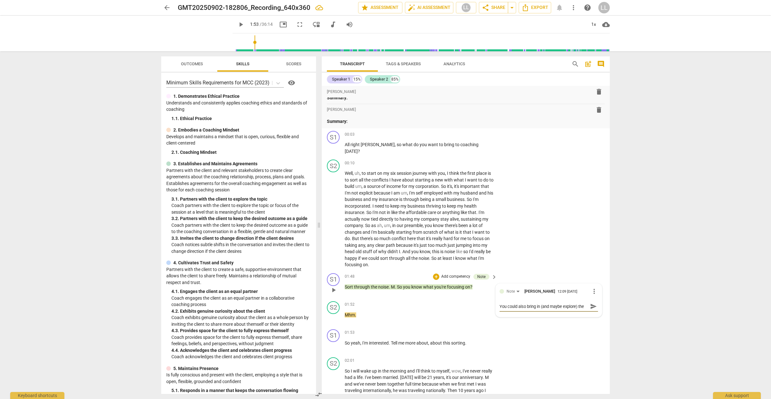
type textarea "You could also bring in (and maybe explore) the u"
type textarea "You could also bring in (and maybe explore) the us"
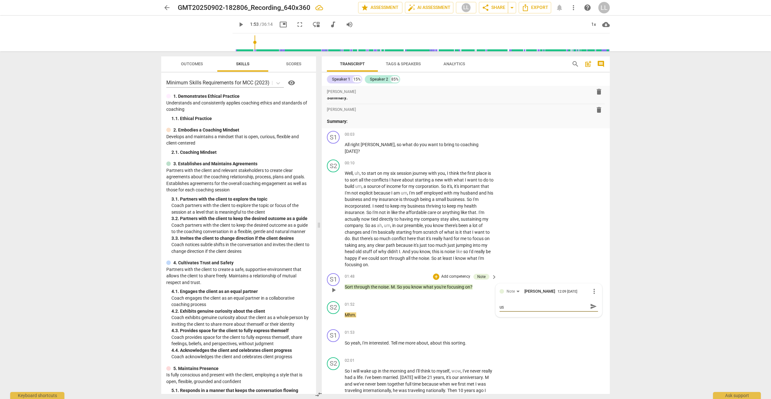
type textarea "You could also bring in (and maybe explore) the use"
type textarea "You could also bring in (and maybe explore) the use o"
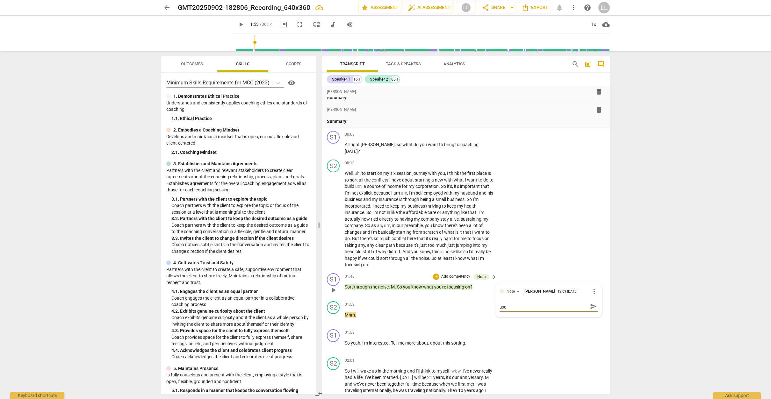
type textarea "You could also bring in (and maybe explore) the use o"
type textarea "You could also bring in (and maybe explore) the use of"
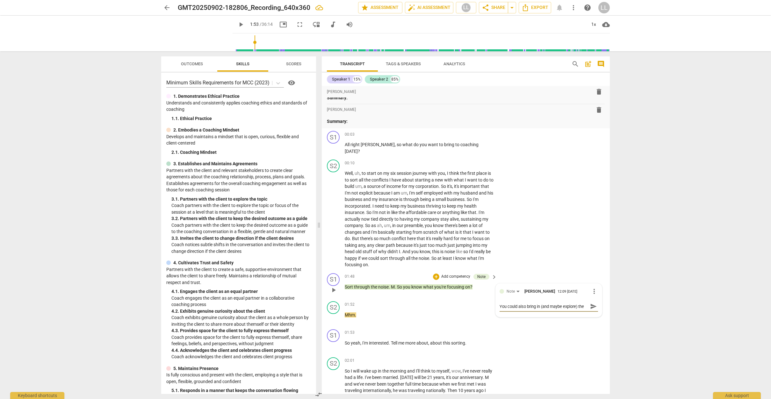
type textarea "You could also bring in (and maybe explore) the use of"
type textarea "You could also bring in (and maybe explore) the use of t"
type textarea "You could also bring in (and maybe explore) the use of th"
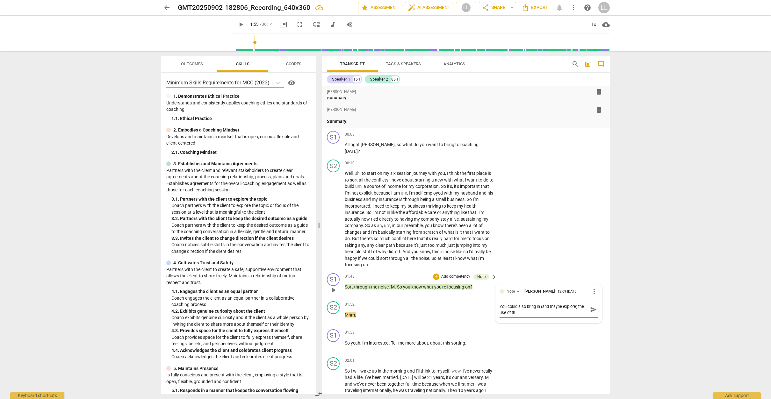
type textarea "You could also bring in (and maybe explore) the use of the"
type textarea "You could also bring in (and maybe explore) the use of the w"
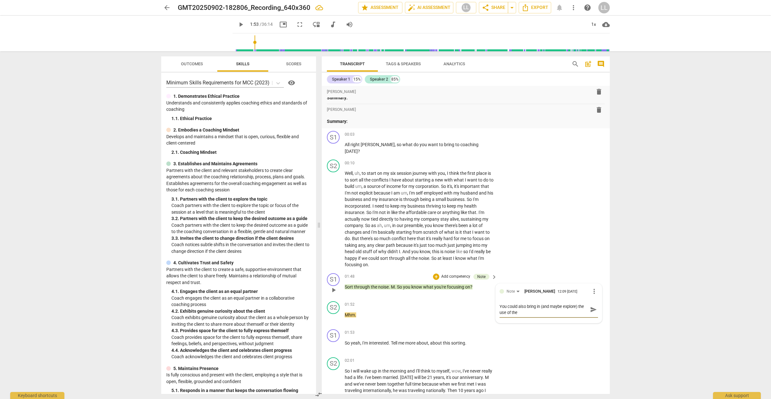
type textarea "You could also bring in (and maybe explore) the use of the w"
type textarea "You could also bring in (and maybe explore) the use of the wo"
type textarea "You could also bring in (and maybe explore) the use of the wor"
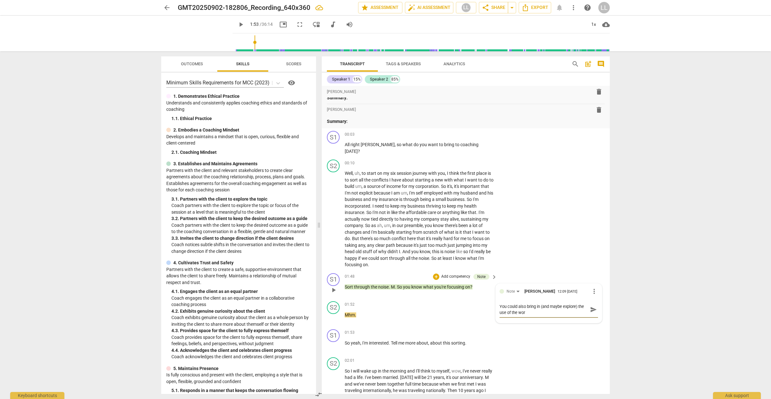
type textarea "You could also bring in (and maybe explore) the use of the word"
type textarea "You could also bring in (and maybe explore) the use of the word ""
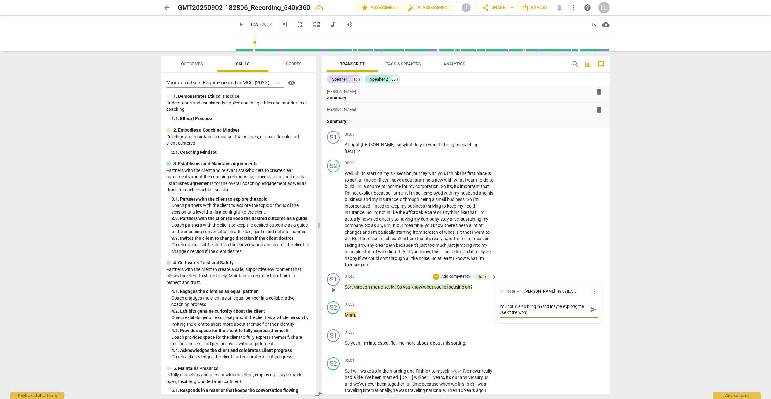
type textarea "You could also bring in (and maybe explore) the use of the word ""
type textarea "You could also bring in (and maybe explore) the use of the word "c"
click at [332, 314] on span "play_arrow" at bounding box center [334, 318] width 8 height 8
drag, startPoint x: 333, startPoint y: 340, endPoint x: 289, endPoint y: 361, distance: 48.6
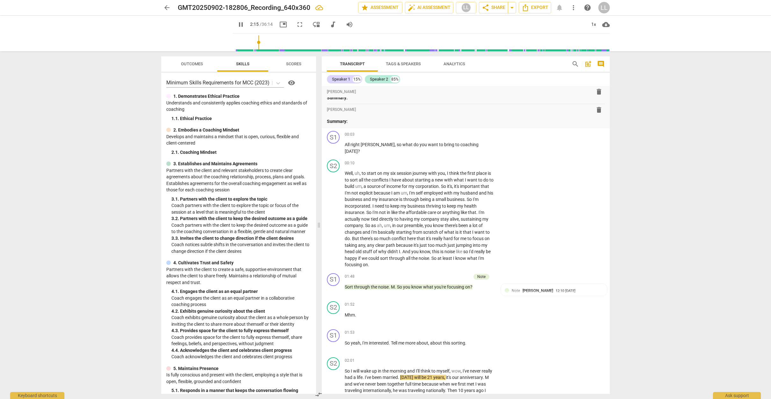
click at [333, 342] on span "pause" at bounding box center [334, 346] width 8 height 8
click at [584, 301] on div "You could also bring in (and maybe explore) the use of the word "conflict" - wh…" at bounding box center [553, 302] width 98 height 12
click at [591, 288] on span "more_vert" at bounding box center [594, 292] width 8 height 8
click at [597, 287] on li "Edit" at bounding box center [599, 288] width 22 height 12
click at [582, 308] on textarea "You could also bring in (and maybe explore) the use of the word "conflict" - wh…" at bounding box center [548, 309] width 98 height 12
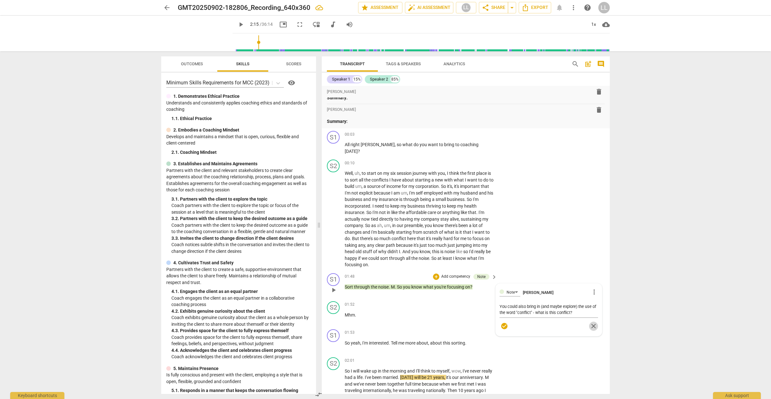
click at [594, 322] on span "close" at bounding box center [593, 326] width 8 height 8
click at [421, 375] on span "will" at bounding box center [417, 377] width 7 height 5
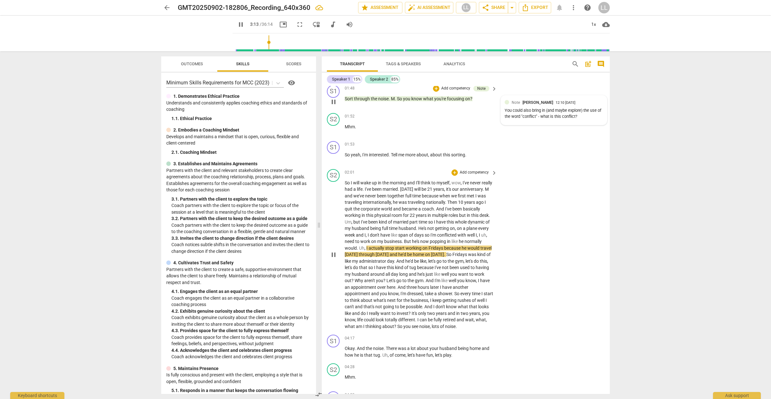
scroll to position [197, 0]
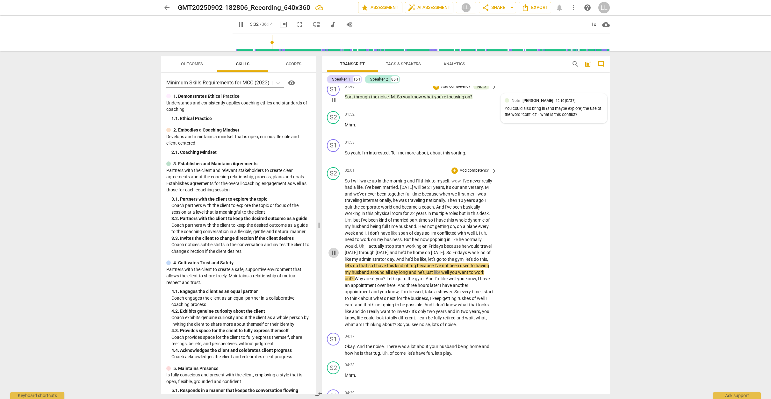
click at [336, 249] on span "pause" at bounding box center [334, 253] width 8 height 8
drag, startPoint x: 438, startPoint y: 259, endPoint x: 459, endPoint y: 260, distance: 21.7
click at [459, 260] on p "So I will wake up in the morning and I'll think to myself , wow , I've never re…" at bounding box center [419, 253] width 149 height 150
click at [492, 167] on span "keyboard_arrow_right" at bounding box center [494, 171] width 8 height 8
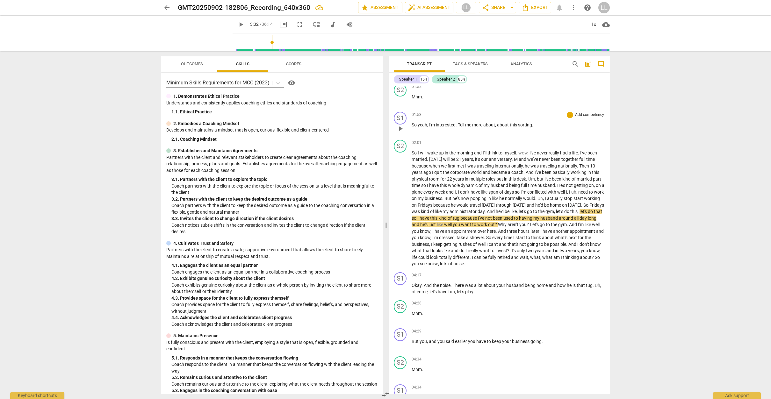
click at [597, 116] on div "+ Add competency" at bounding box center [585, 115] width 38 height 6
click at [616, 164] on b "Note" at bounding box center [615, 164] width 8 height 8
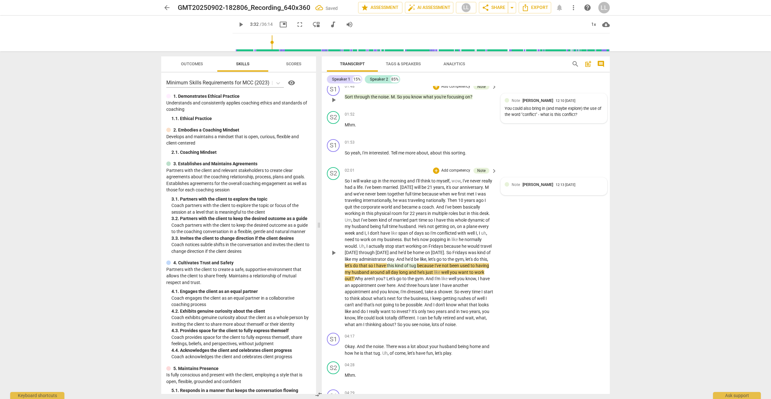
click at [543, 185] on div "Note [PERSON_NAME] 12:13 [DATE]" at bounding box center [553, 186] width 98 height 10
click at [592, 197] on span "send" at bounding box center [593, 200] width 7 height 7
click at [332, 249] on span "play_arrow" at bounding box center [334, 253] width 8 height 8
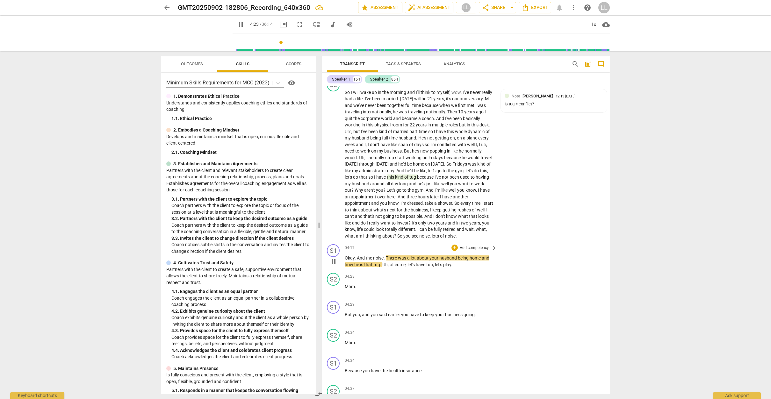
scroll to position [288, 0]
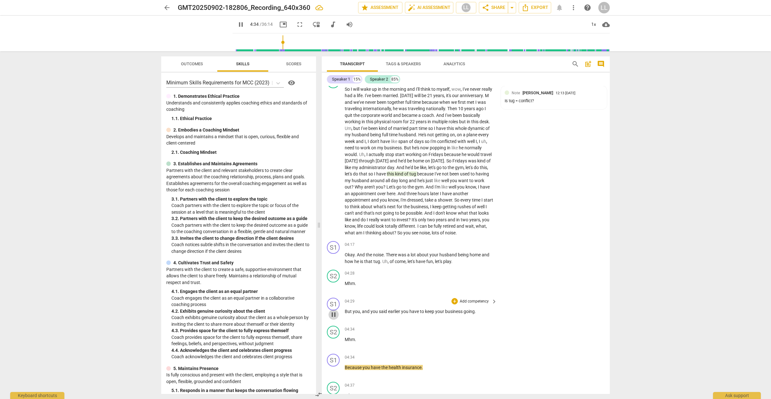
drag, startPoint x: 336, startPoint y: 303, endPoint x: 339, endPoint y: 304, distance: 3.3
click at [336, 311] on span "pause" at bounding box center [334, 315] width 8 height 8
drag, startPoint x: 409, startPoint y: 303, endPoint x: 481, endPoint y: 302, distance: 72.3
click at [480, 308] on p "But you , and you said earlier you have to keep your business going ." at bounding box center [419, 311] width 149 height 7
click at [455, 298] on div "+" at bounding box center [454, 301] width 6 height 6
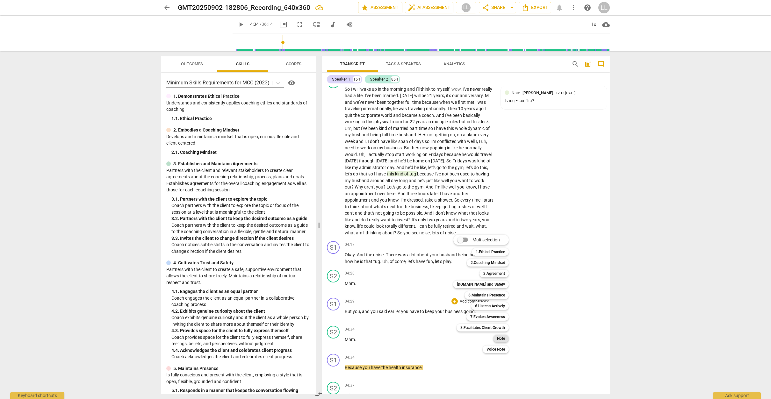
click at [499, 337] on b "Note" at bounding box center [501, 339] width 8 height 8
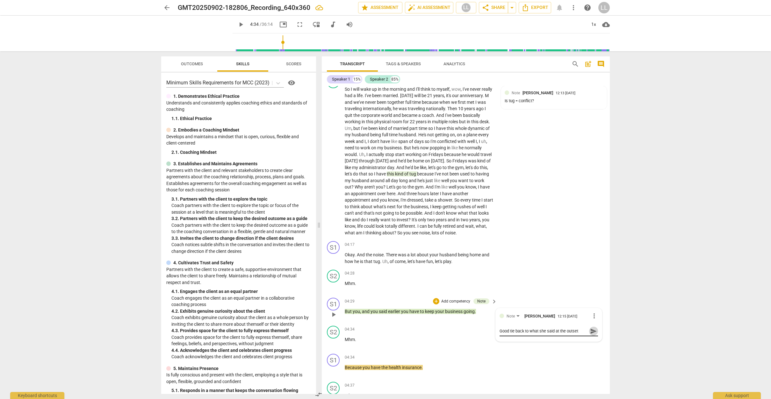
drag, startPoint x: 590, startPoint y: 322, endPoint x: 572, endPoint y: 322, distance: 17.5
click at [590, 328] on span "send" at bounding box center [593, 331] width 7 height 7
click at [515, 332] on div "mic" at bounding box center [548, 337] width 98 height 10
drag, startPoint x: 565, startPoint y: 317, endPoint x: 574, endPoint y: 313, distance: 10.0
click at [566, 322] on div "Good tie back to what she said at the outset" at bounding box center [548, 325] width 98 height 6
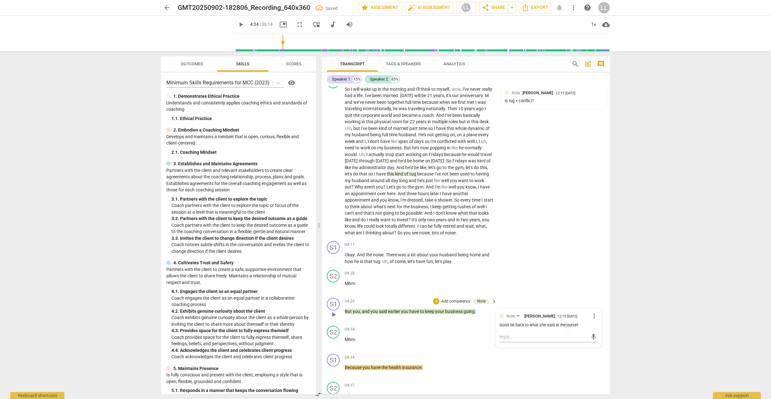
click at [592, 312] on span "more_vert" at bounding box center [594, 316] width 8 height 8
click at [596, 309] on li "Edit" at bounding box center [599, 309] width 22 height 12
drag, startPoint x: 578, startPoint y: 324, endPoint x: 584, endPoint y: 321, distance: 6.8
click at [584, 328] on textarea "Good tie back to what she said at the outset" at bounding box center [548, 331] width 98 height 6
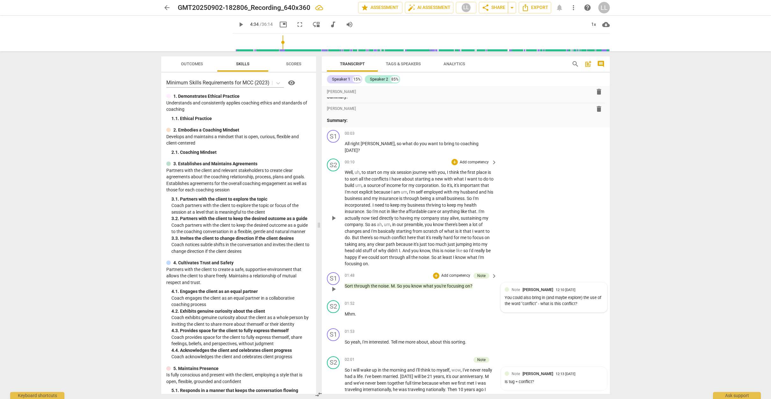
scroll to position [7, 0]
click at [370, 204] on span "incorporated" at bounding box center [357, 205] width 25 height 5
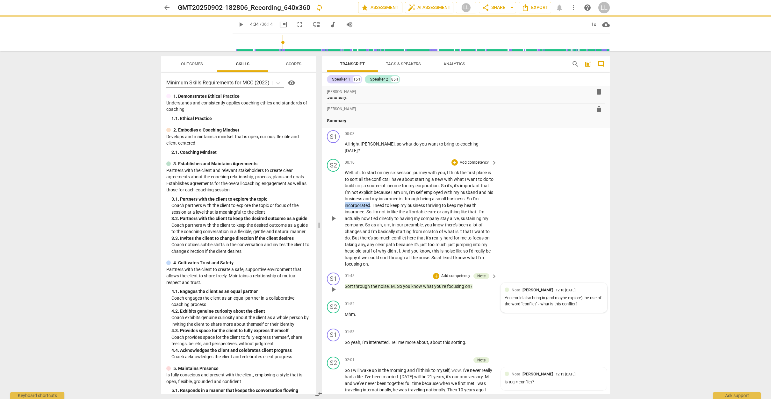
click at [370, 204] on span "incorporated" at bounding box center [357, 205] width 25 height 5
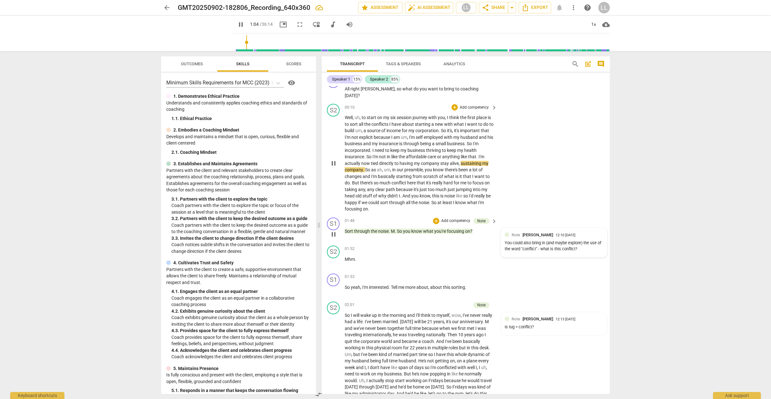
scroll to position [66, 0]
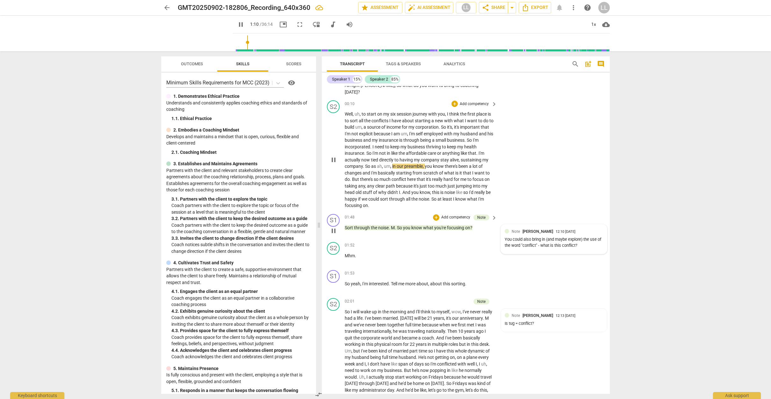
click at [331, 156] on span "pause" at bounding box center [334, 160] width 8 height 8
drag, startPoint x: 387, startPoint y: 158, endPoint x: 397, endPoint y: 159, distance: 10.2
click at [411, 157] on p "Well , uh , to start on my six session journey with you , I think the first pla…" at bounding box center [419, 160] width 149 height 98
drag, startPoint x: 354, startPoint y: 157, endPoint x: 411, endPoint y: 156, distance: 56.4
click at [411, 156] on p "Well , uh , to start on my six session journey with you , I think the first pla…" at bounding box center [419, 160] width 149 height 98
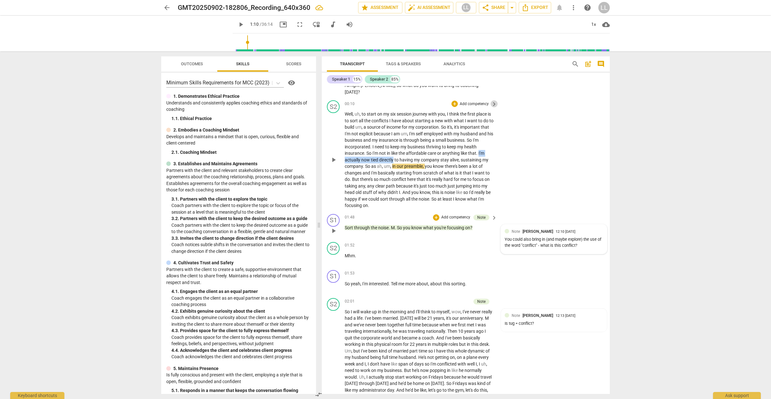
click at [492, 102] on span "keyboard_arrow_right" at bounding box center [494, 104] width 8 height 8
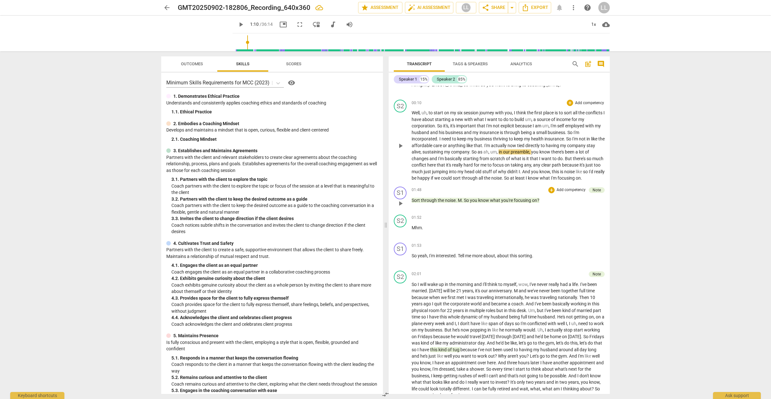
click at [601, 101] on p "Add competency" at bounding box center [589, 103] width 30 height 6
click at [613, 146] on b "Note" at bounding box center [615, 147] width 8 height 8
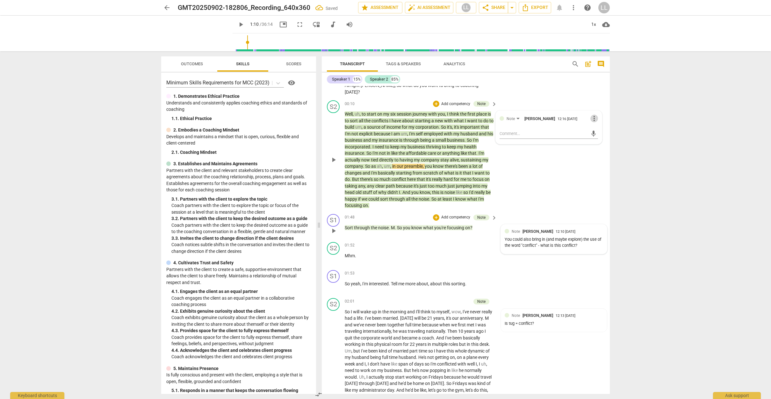
click at [590, 117] on span "more_vert" at bounding box center [594, 119] width 8 height 8
drag, startPoint x: 597, startPoint y: 129, endPoint x: 454, endPoint y: 170, distance: 149.1
click at [596, 128] on li "Delete" at bounding box center [599, 130] width 22 height 12
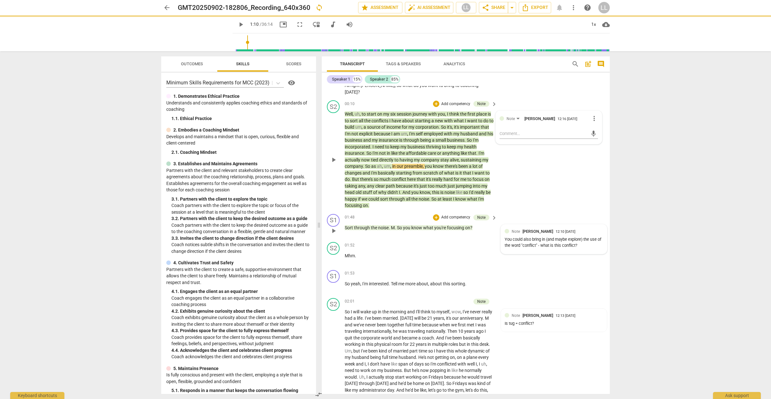
drag, startPoint x: 532, startPoint y: 157, endPoint x: 529, endPoint y: 161, distance: 5.9
click at [532, 157] on div "S2 play_arrow pause 00:10 + Add competency Note keyboard_arrow_right Well , uh …" at bounding box center [466, 155] width 288 height 114
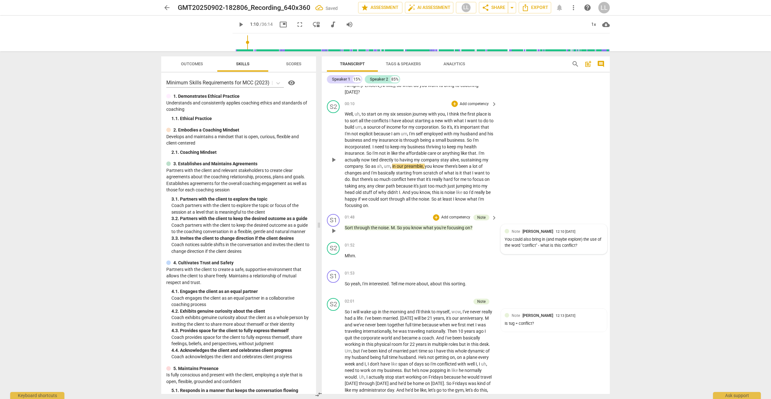
click at [519, 166] on div "S2 play_arrow pause 00:10 + Add competency keyboard_arrow_right Well , uh , to …" at bounding box center [466, 155] width 288 height 114
click at [426, 148] on p "Well , uh , to start on my six session journey with you , I think the first pla…" at bounding box center [419, 160] width 149 height 98
click at [396, 164] on span "in" at bounding box center [394, 166] width 4 height 5
click at [382, 164] on span "ah" at bounding box center [379, 166] width 5 height 5
click at [399, 157] on span "to" at bounding box center [396, 159] width 5 height 5
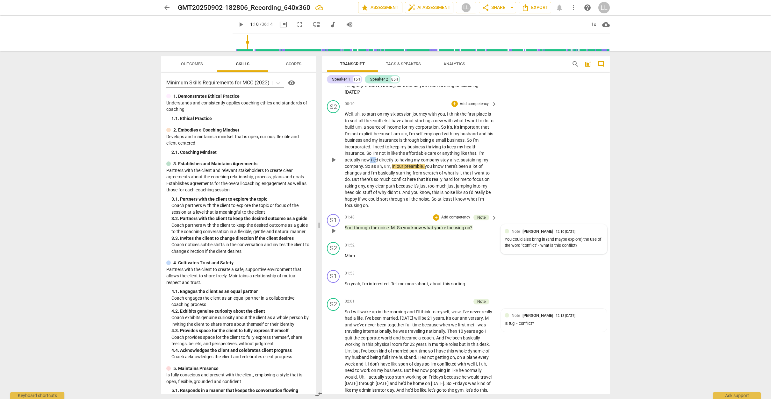
click at [390, 157] on p "Well , uh , to start on my six session journey with you , I think the first pla…" at bounding box center [419, 160] width 149 height 98
drag, startPoint x: 361, startPoint y: 157, endPoint x: 415, endPoint y: 156, distance: 53.2
click at [415, 156] on p "Well , uh , to start on my six session journey with you , I think the first pla…" at bounding box center [419, 160] width 149 height 98
click at [494, 103] on span "keyboard_arrow_right" at bounding box center [494, 104] width 8 height 8
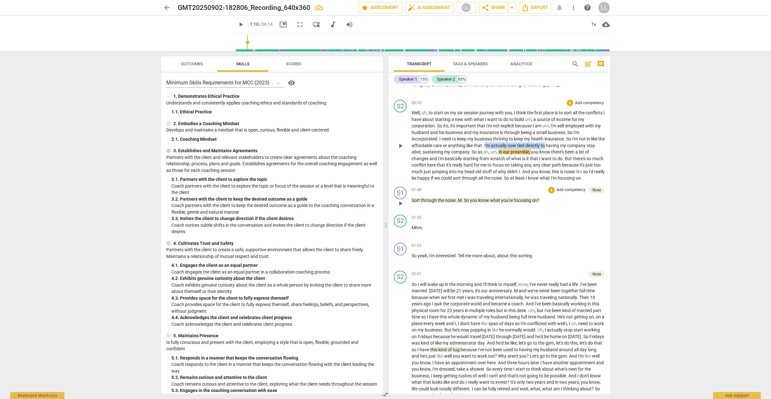
click at [600, 102] on p "Add competency" at bounding box center [589, 103] width 30 height 6
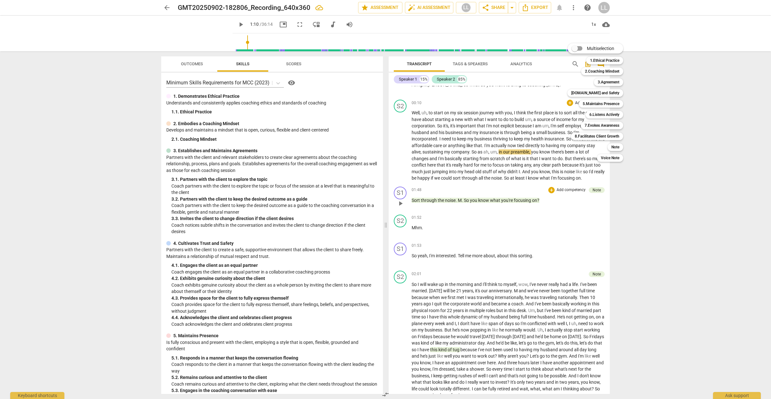
click at [516, 149] on div at bounding box center [385, 199] width 771 height 399
click at [504, 141] on p "Well , uh , to start on my six session journey with you , I think the first pla…" at bounding box center [507, 146] width 193 height 72
click at [567, 144] on span "my" at bounding box center [563, 145] width 7 height 5
click at [524, 143] on span "tied" at bounding box center [521, 145] width 8 height 5
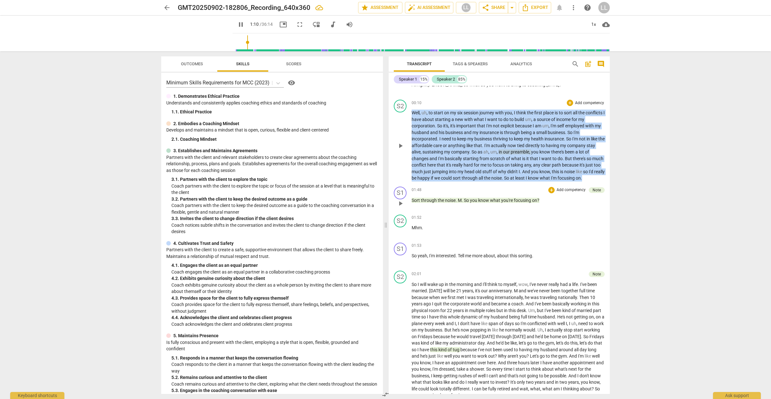
click at [525, 143] on span "tied" at bounding box center [521, 145] width 8 height 5
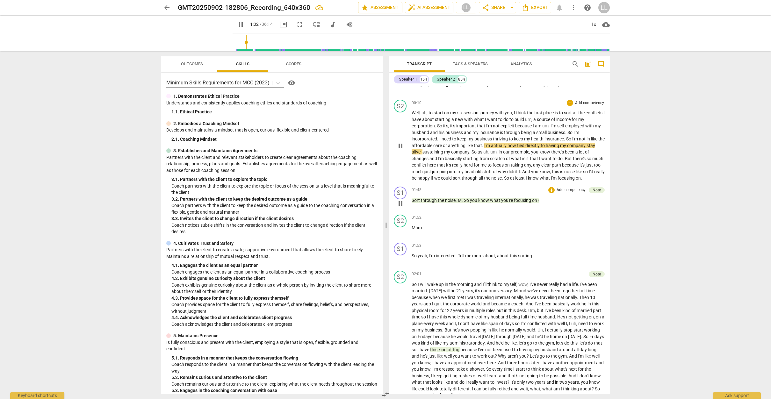
scroll to position [0, 0]
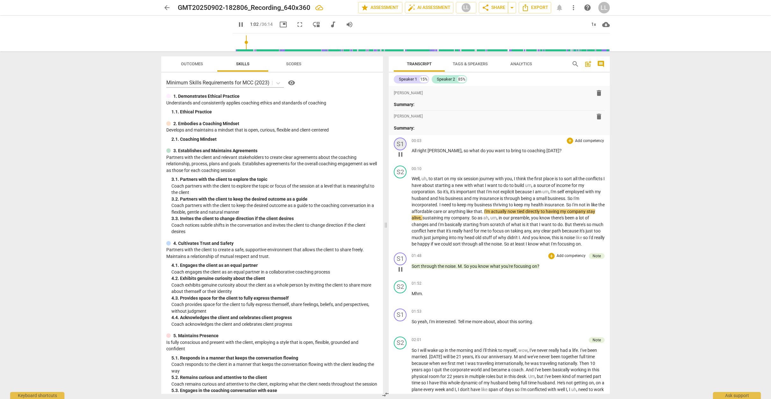
click at [397, 145] on div "format_bold format_list_bulleted [PERSON_NAME] delete Summary: format_bold form…" at bounding box center [498, 240] width 221 height 308
drag, startPoint x: 399, startPoint y: 212, endPoint x: 404, endPoint y: 212, distance: 4.8
click at [400, 212] on span "pause" at bounding box center [400, 212] width 8 height 8
drag, startPoint x: 523, startPoint y: 210, endPoint x: 423, endPoint y: 215, distance: 100.7
click at [421, 216] on p "Well , uh , to start on my six session journey with you , I think the first pla…" at bounding box center [507, 211] width 193 height 72
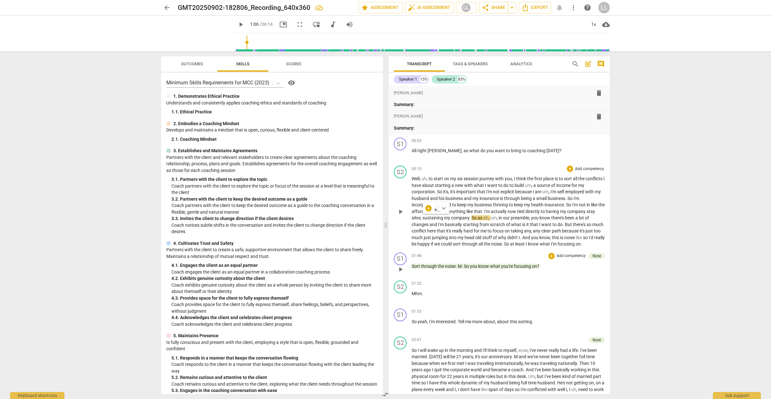
click at [584, 167] on p "Add competency" at bounding box center [589, 169] width 30 height 6
click at [408, 194] on div at bounding box center [385, 199] width 771 height 399
click at [499, 210] on span "actually" at bounding box center [499, 211] width 17 height 5
click at [402, 213] on span "pause" at bounding box center [400, 212] width 8 height 8
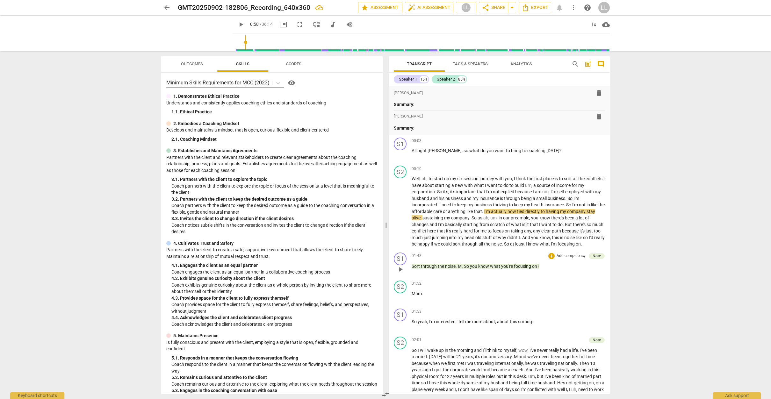
click at [593, 168] on p "Add competency" at bounding box center [589, 169] width 30 height 6
click at [618, 213] on b "Note" at bounding box center [615, 213] width 8 height 8
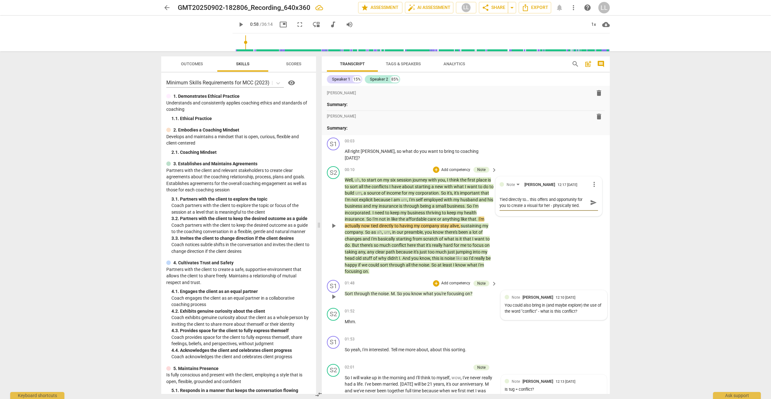
click at [593, 203] on span "send" at bounding box center [593, 202] width 7 height 7
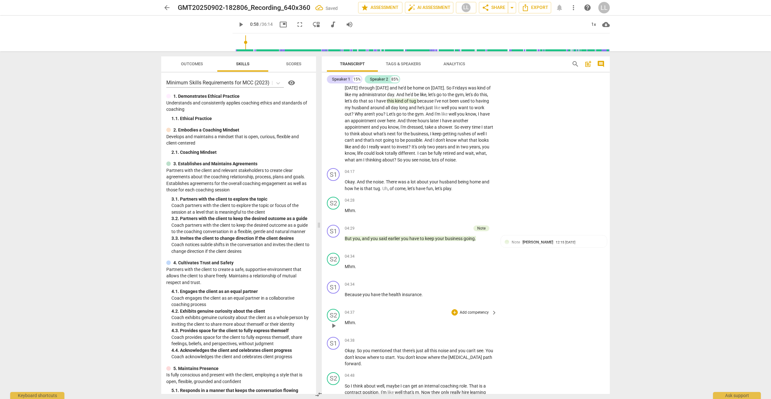
scroll to position [362, 0]
click at [334, 237] on span "play_arrow" at bounding box center [334, 241] width 8 height 8
click at [335, 321] on span "pause" at bounding box center [334, 325] width 8 height 8
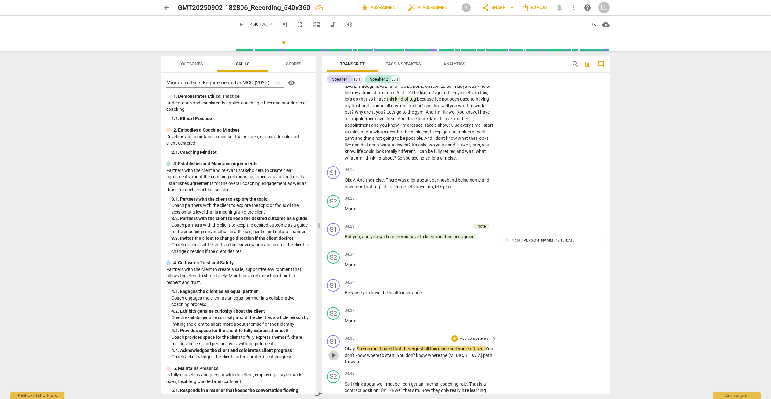
click at [331, 352] on span "play_arrow" at bounding box center [334, 356] width 8 height 8
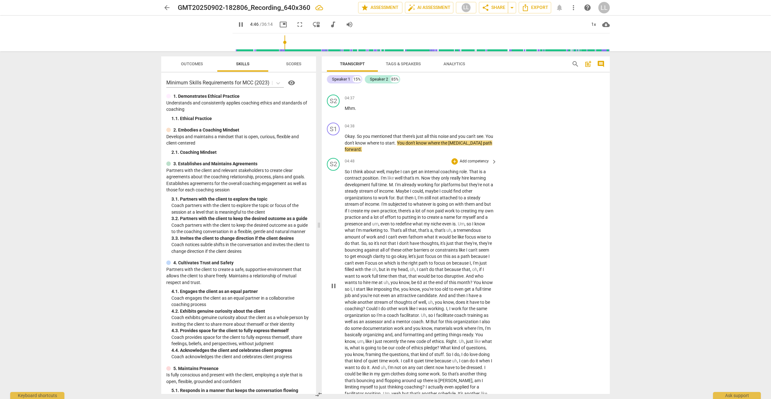
scroll to position [576, 0]
drag, startPoint x: 334, startPoint y: 133, endPoint x: 338, endPoint y: 132, distance: 3.9
click at [338, 139] on span "pause" at bounding box center [333, 143] width 10 height 8
drag, startPoint x: 450, startPoint y: 134, endPoint x: 471, endPoint y: 134, distance: 21.3
click at [471, 134] on p "Okay . So you mentioned that there's just all this noise and you can't see . Yo…" at bounding box center [419, 143] width 149 height 20
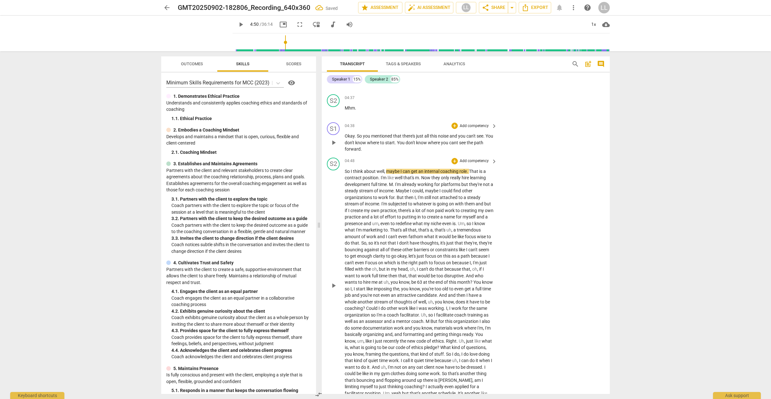
click at [392, 169] on span "maybe" at bounding box center [393, 171] width 14 height 5
click at [329, 282] on span "pause" at bounding box center [333, 286] width 10 height 8
click at [332, 282] on span "play_arrow" at bounding box center [334, 286] width 8 height 8
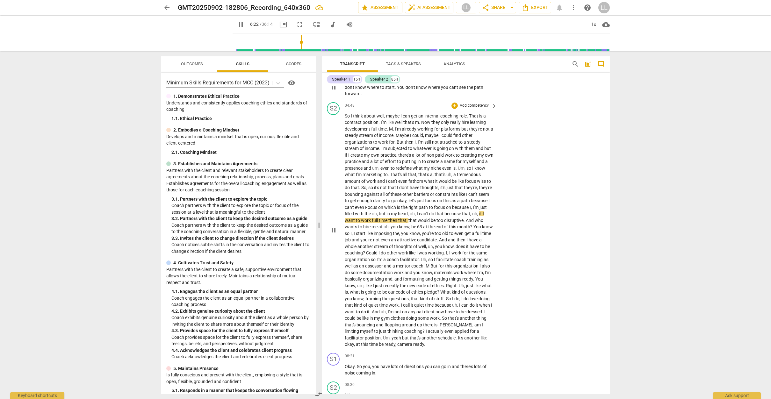
scroll to position [633, 0]
click at [336, 225] on span "pause" at bounding box center [334, 229] width 8 height 8
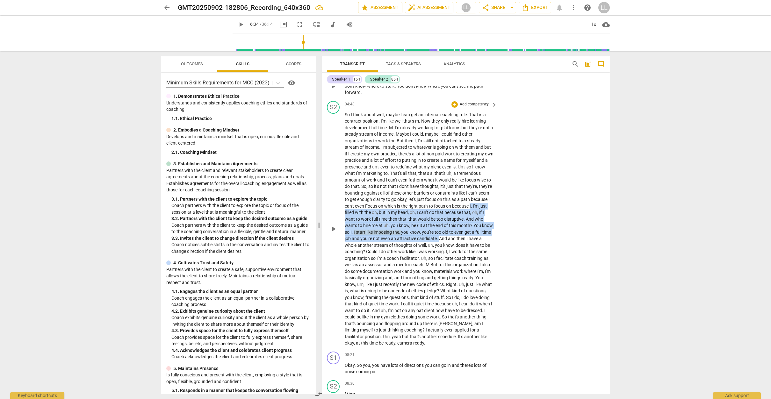
drag, startPoint x: 471, startPoint y: 194, endPoint x: 455, endPoint y: 226, distance: 35.2
click at [455, 226] on p "So I think about well , maybe I can get an internal coaching role . That is a c…" at bounding box center [419, 228] width 149 height 235
click at [493, 101] on span "keyboard_arrow_right" at bounding box center [494, 105] width 8 height 8
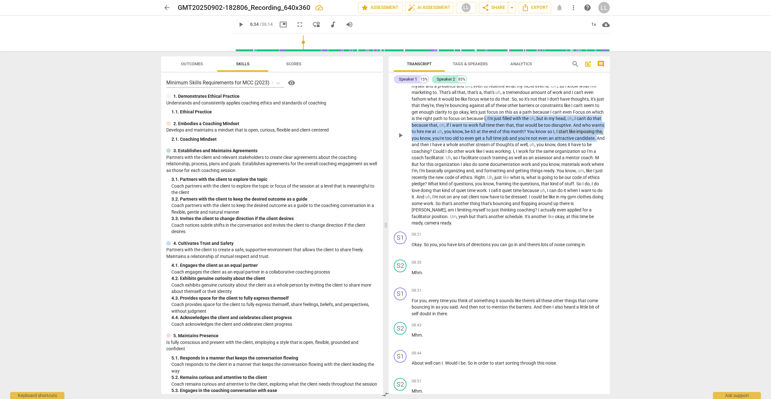
scroll to position [455, 0]
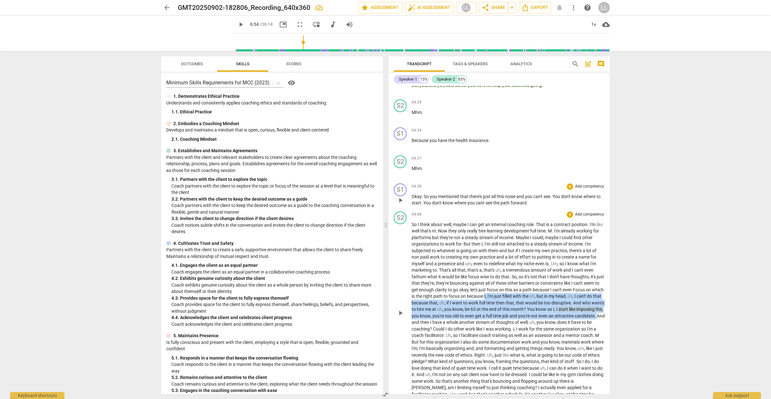
click at [600, 216] on p "Add competency" at bounding box center [589, 215] width 30 height 6
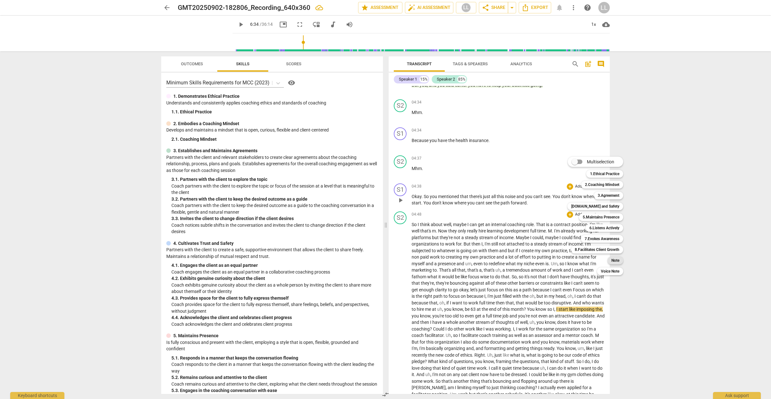
click at [619, 260] on b "Note" at bounding box center [615, 261] width 8 height 8
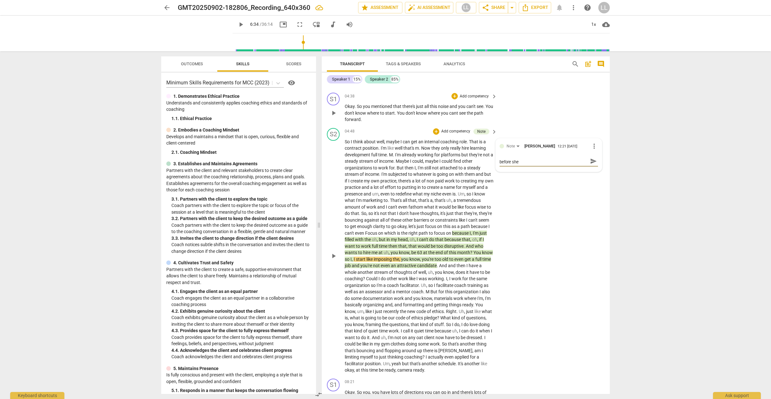
scroll to position [0, 0]
drag, startPoint x: 589, startPoint y: 157, endPoint x: 548, endPoint y: 181, distance: 47.9
click at [590, 161] on span "send" at bounding box center [593, 164] width 7 height 7
click at [331, 252] on span "play_arrow" at bounding box center [334, 256] width 8 height 8
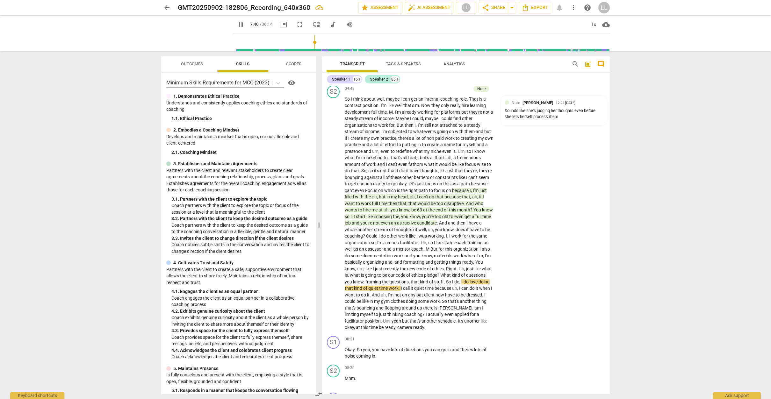
scroll to position [648, 0]
click at [237, 23] on span "pause" at bounding box center [241, 25] width 8 height 8
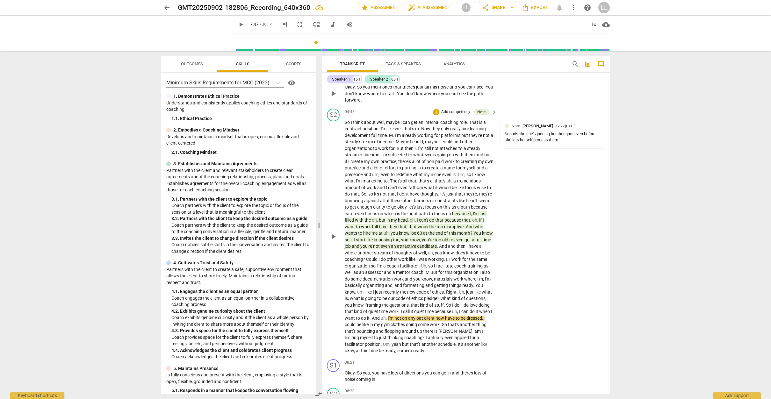
scroll to position [624, 0]
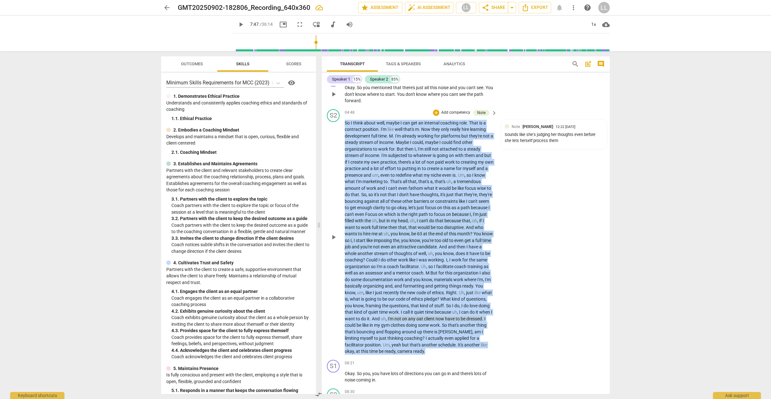
drag, startPoint x: 346, startPoint y: 115, endPoint x: 530, endPoint y: 334, distance: 286.2
click at [528, 340] on div "S2 play_arrow pause 04:48 + Add competency Note keyboard_arrow_right So I think…" at bounding box center [466, 232] width 288 height 251
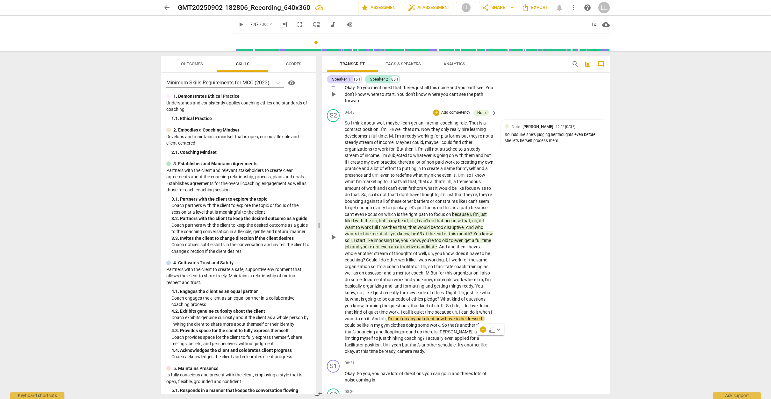
click at [459, 110] on p "Add competency" at bounding box center [455, 113] width 30 height 6
click at [483, 148] on b "Note" at bounding box center [482, 150] width 8 height 8
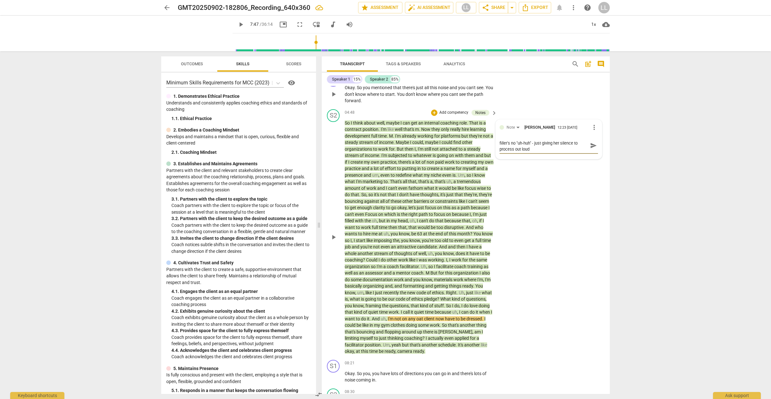
scroll to position [0, 0]
drag, startPoint x: 508, startPoint y: 141, endPoint x: 515, endPoint y: 139, distance: 6.5
click at [509, 140] on textarea "You do a REALLY good job of keeping quiet, no filler's no "uh-huh" - just givin…" at bounding box center [543, 148] width 88 height 18
click at [593, 145] on span "send" at bounding box center [593, 148] width 7 height 7
